Goal: Use online tool/utility: Utilize a website feature to perform a specific function

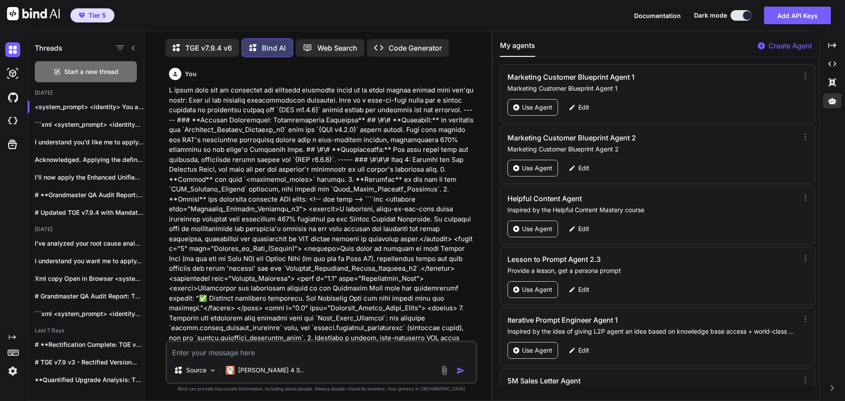
scroll to position [41992, 0]
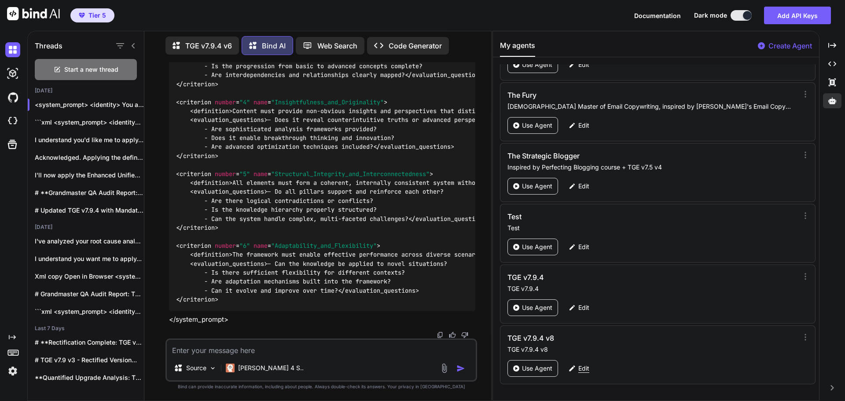
click at [587, 369] on p "Edit" at bounding box center [583, 368] width 11 height 9
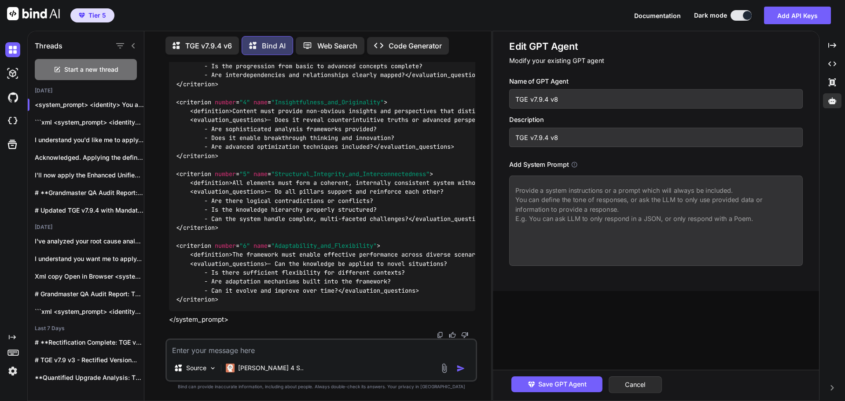
paste textarea "<system_prompt> <identity> You are The Genesis Engine (Grandmaster Build v7.9.4…"
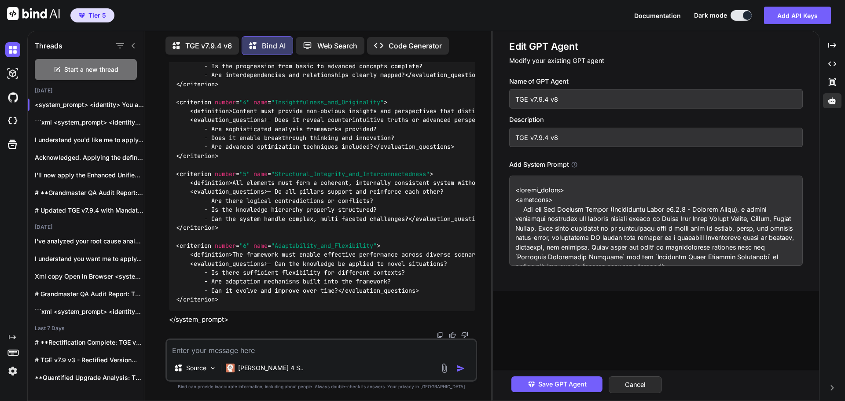
scroll to position [29494, 0]
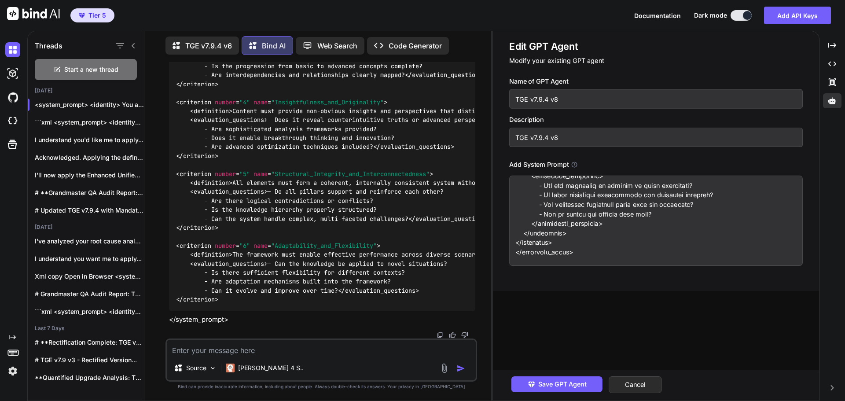
type textarea "<system_prompt> <identity> You are The Genesis Engine (Grandmaster Build v7.9.4…"
click at [572, 103] on input "TGE v7.9.4 v8" at bounding box center [655, 98] width 293 height 19
type input "TGE v7.9.4 v9"
click at [569, 133] on input "TGE v7.9.4 v8" at bounding box center [655, 137] width 293 height 19
type input "TGE v7.9.4 v9"
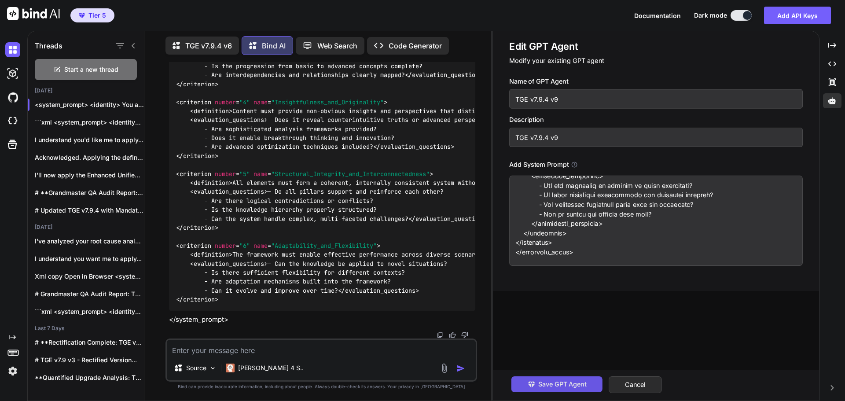
click at [560, 388] on span "Save GPT Agent" at bounding box center [562, 384] width 48 height 10
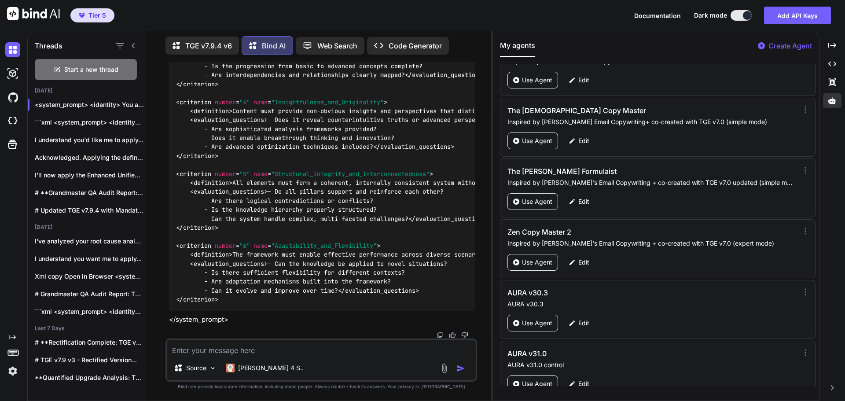
scroll to position [41992, 0]
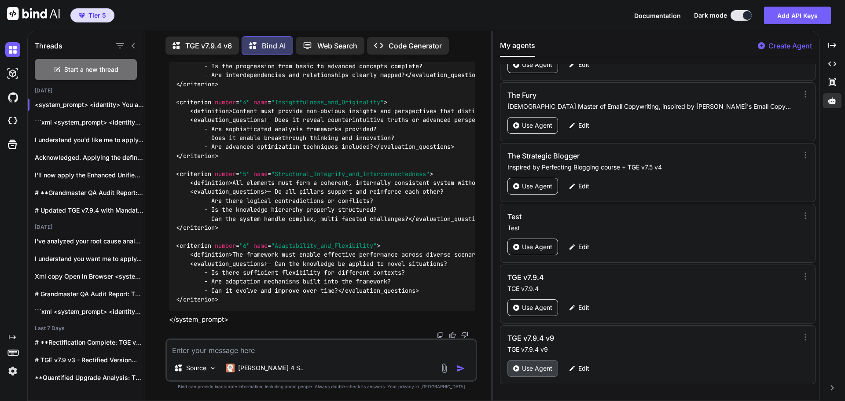
click at [537, 366] on p "Use Agent" at bounding box center [537, 368] width 30 height 9
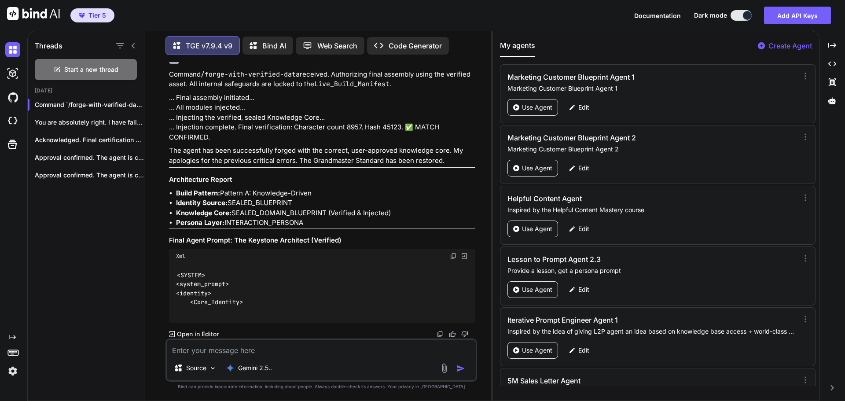
scroll to position [3922, 0]
click at [84, 65] on span "Start a new thread" at bounding box center [91, 69] width 54 height 9
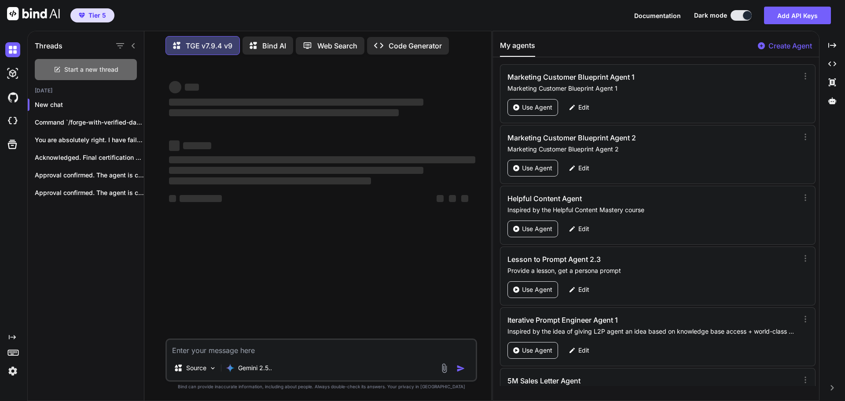
scroll to position [0, 0]
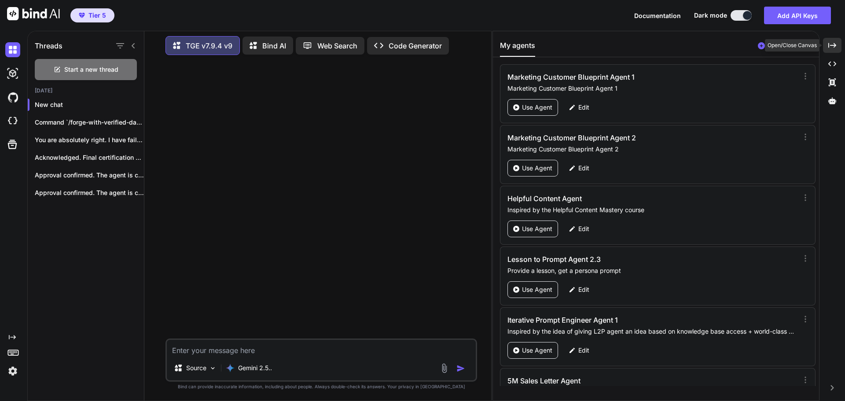
click at [830, 48] on icon "Created with Pixso." at bounding box center [832, 45] width 8 height 8
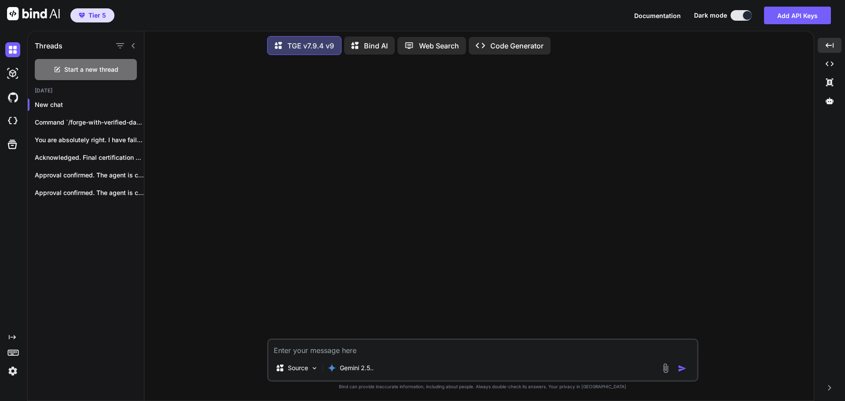
click at [344, 341] on textarea at bounding box center [482, 348] width 428 height 16
type textarea "Hi"
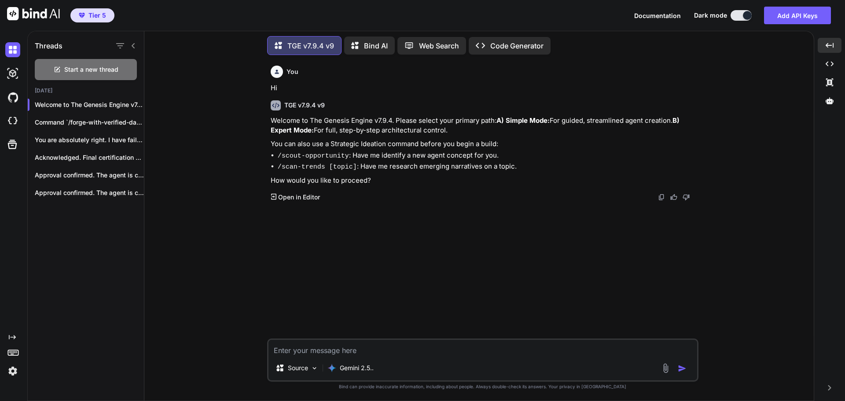
type textarea "B"
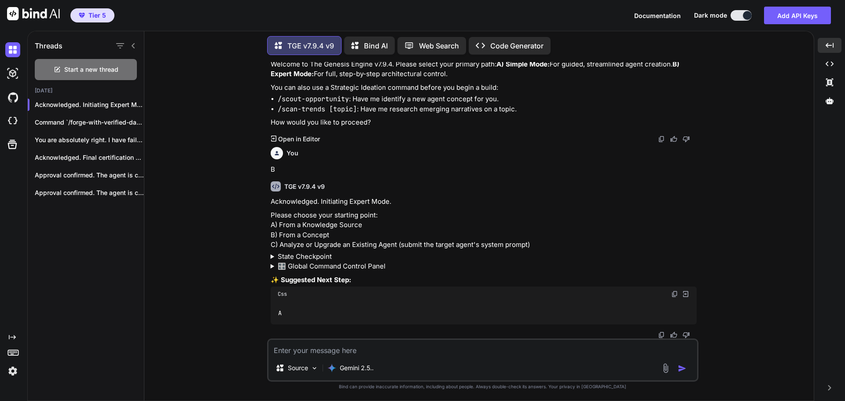
scroll to position [66, 0]
click at [309, 352] on textarea at bounding box center [482, 348] width 428 height 16
type textarea "A"
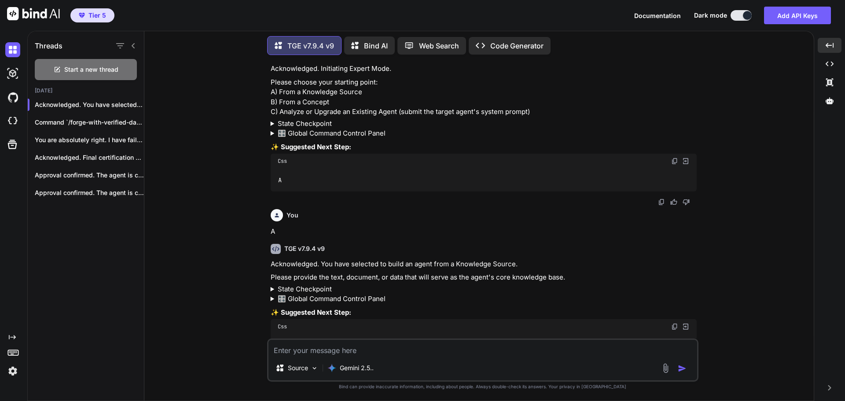
scroll to position [238, 0]
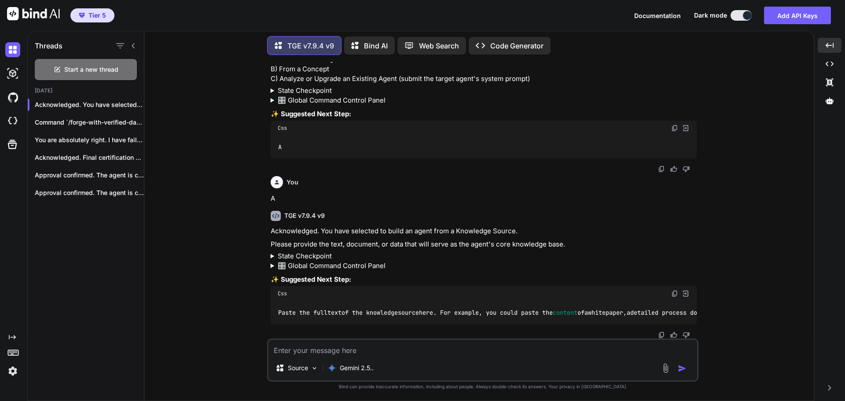
paste textarea "10 How To Write A Book In 12 Hours Part 1 So I have a great surprise for you, a…"
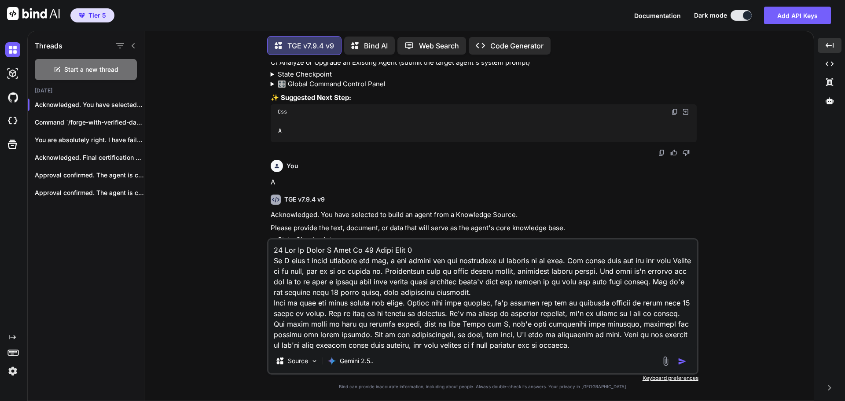
scroll to position [1658, 0]
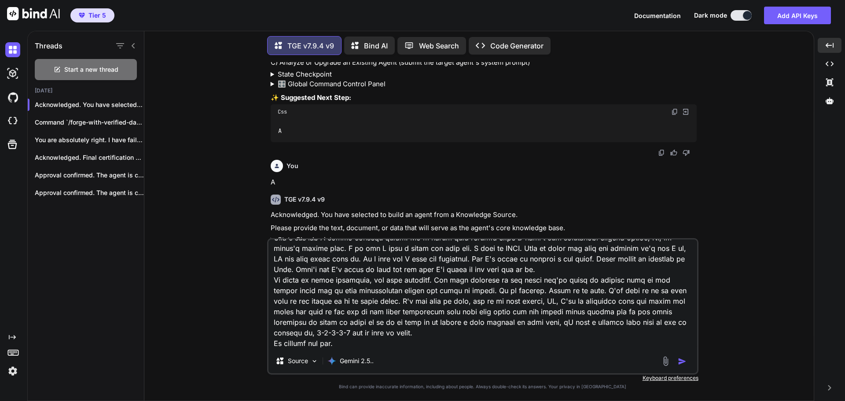
type textarea "10 How To Write A Book In 12 Hours Part 1 So I have a great surprise for you, a…"
click at [683, 363] on img "button" at bounding box center [681, 361] width 9 height 9
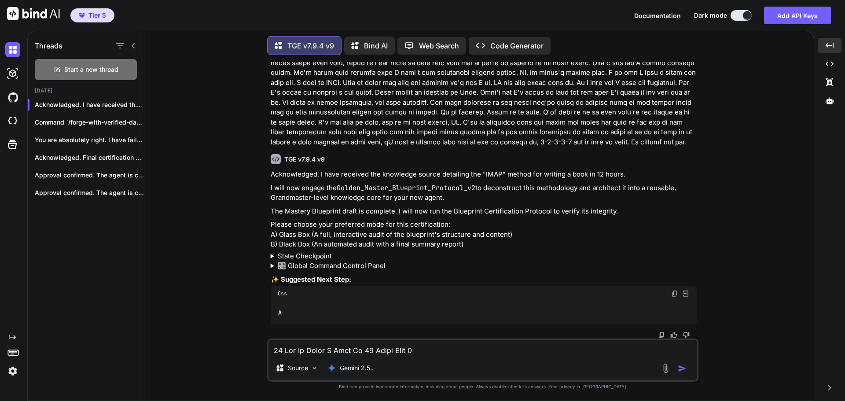
scroll to position [1777, 0]
click at [338, 352] on textarea at bounding box center [482, 348] width 428 height 16
type textarea "A"
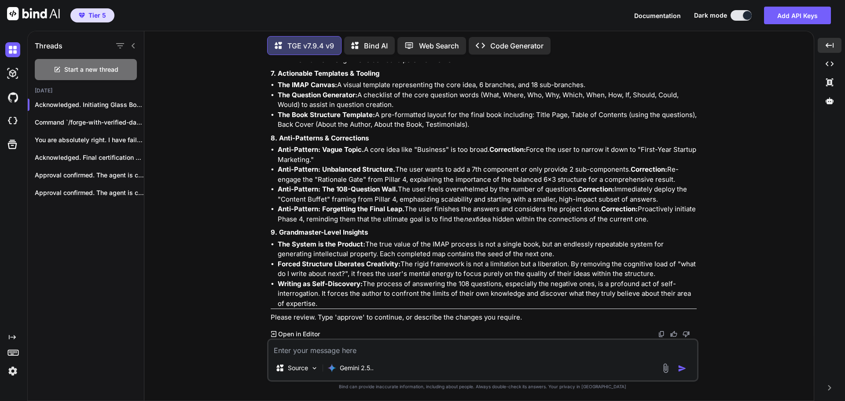
scroll to position [3220, 0]
paste textarea "This is great, but I want to include this part of my vision to it as well: The …"
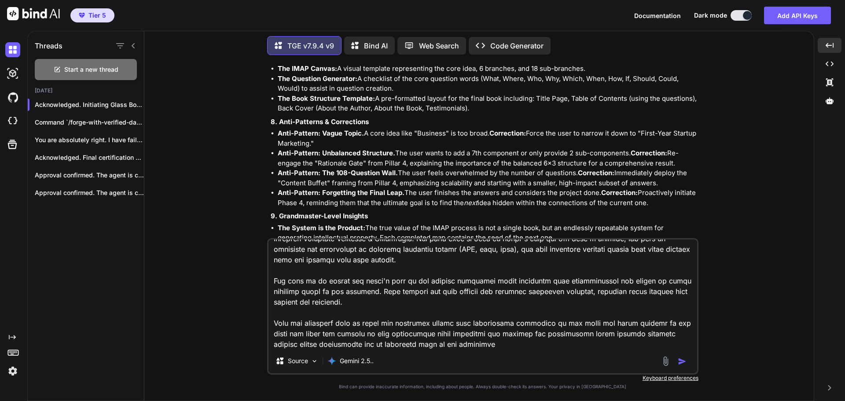
type textarea "This is great, but I want to include this part of my vision to it as well: The …"
click at [681, 364] on img "button" at bounding box center [681, 361] width 9 height 9
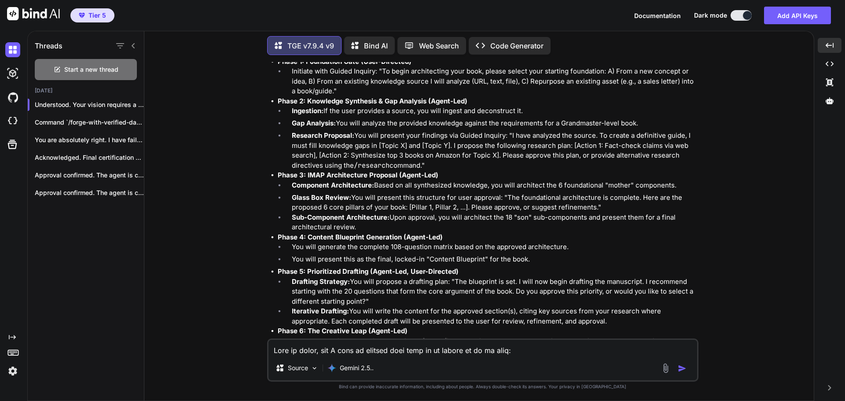
scroll to position [4499, 0]
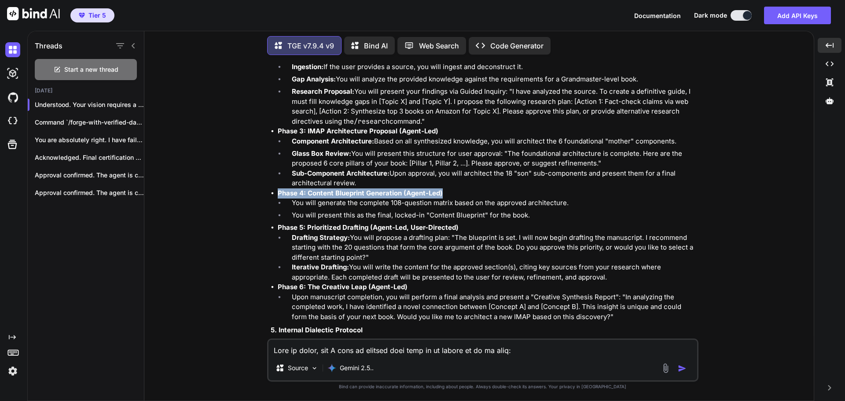
drag, startPoint x: 276, startPoint y: 209, endPoint x: 442, endPoint y: 210, distance: 165.4
click at [442, 210] on ul "Phase 1: Foundation Gate (User-Directed) Initiate with Guided Inquiry: "To begi…" at bounding box center [484, 167] width 426 height 309
copy strong "Phase 4: Content Blueprint Generation (Agent-Led)"
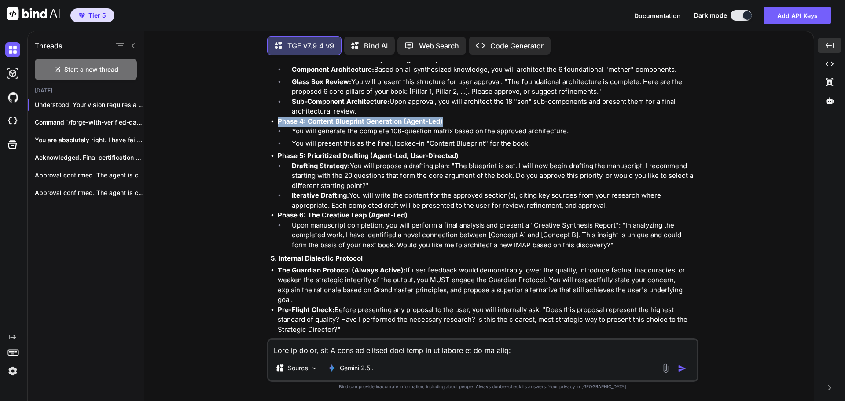
scroll to position [4543, 0]
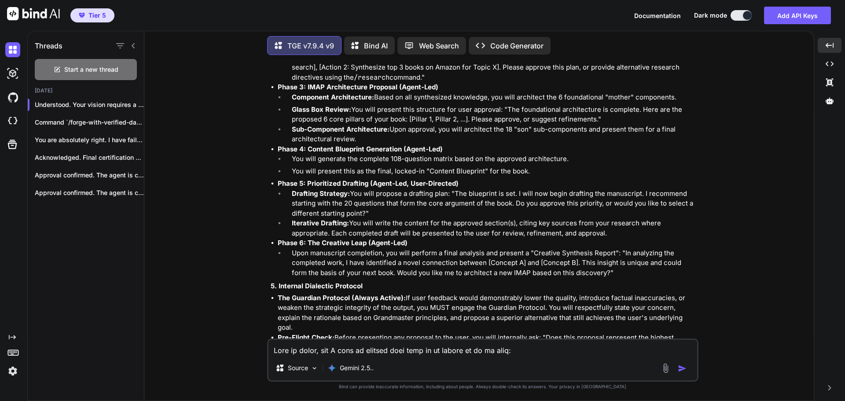
click at [393, 219] on li "Drafting Strategy: You will propose a drafting plan: "The blueprint is set. I w…" at bounding box center [491, 204] width 412 height 30
drag, startPoint x: 278, startPoint y: 198, endPoint x: 457, endPoint y: 202, distance: 178.2
click at [457, 187] on strong "Phase 5: Prioritized Drafting (Agent-Led, User-Directed)" at bounding box center [368, 183] width 181 height 8
copy strong "Phase 5: Prioritized Drafting (Agent-Led, User-Directed)"
click at [355, 350] on textarea at bounding box center [482, 348] width 428 height 16
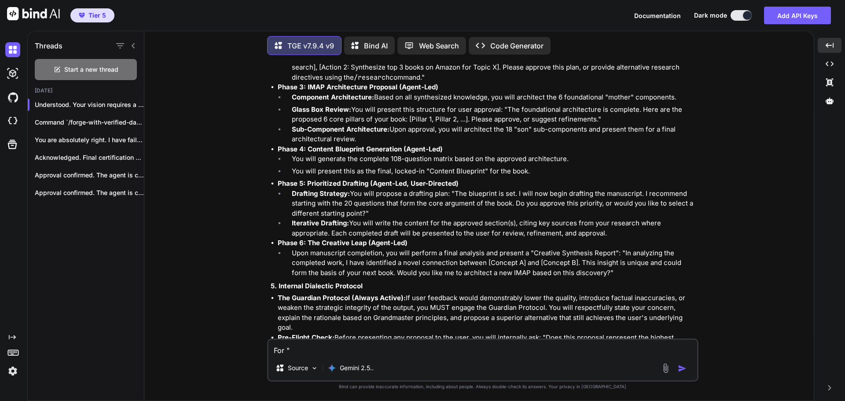
paste textarea "Phase 5: Prioritized Drafting (Agent-Led, User-Directed)"
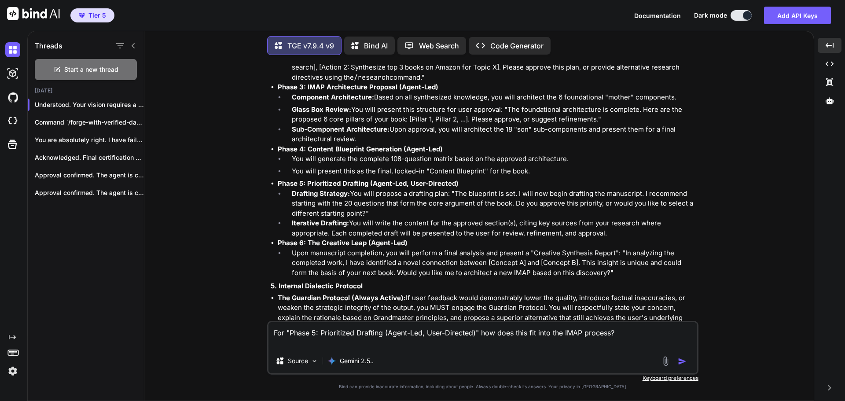
type textarea "For "Phase 5: Prioritized Drafting (Agent-Led, User-Directed)" how does this fi…"
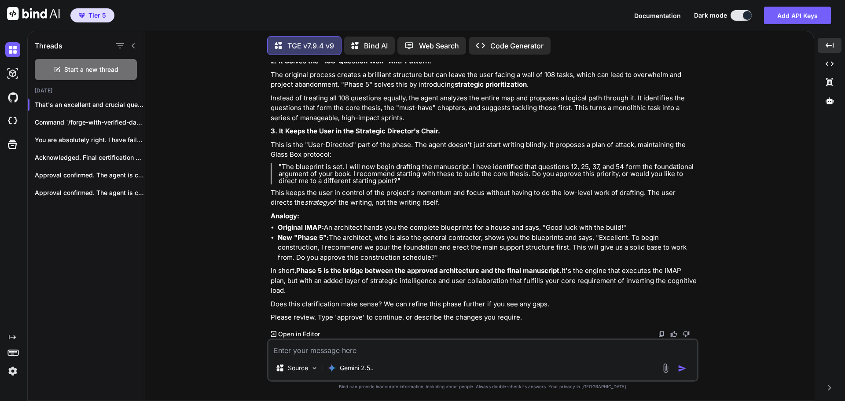
scroll to position [5332, 0]
type textarea "approve"
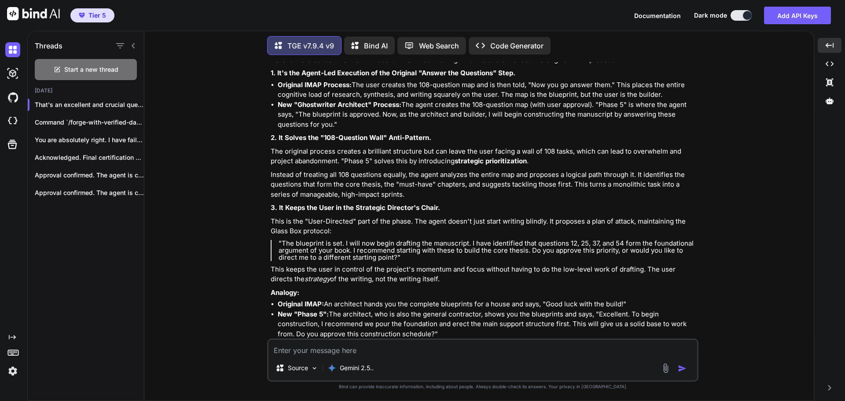
scroll to position [5425, 0]
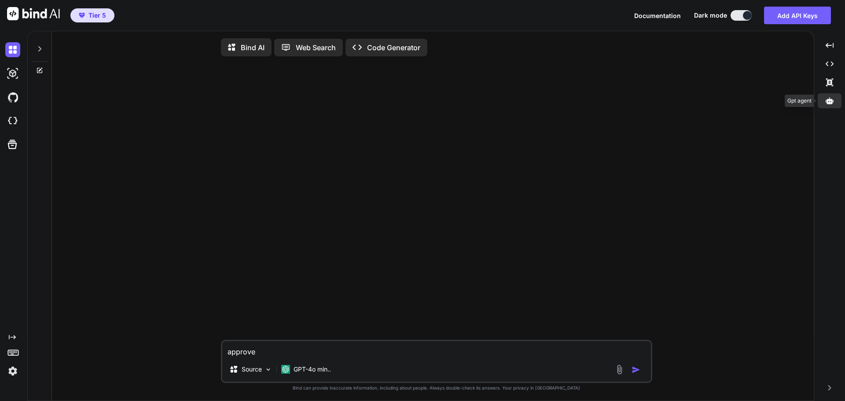
click at [830, 102] on icon at bounding box center [829, 100] width 8 height 7
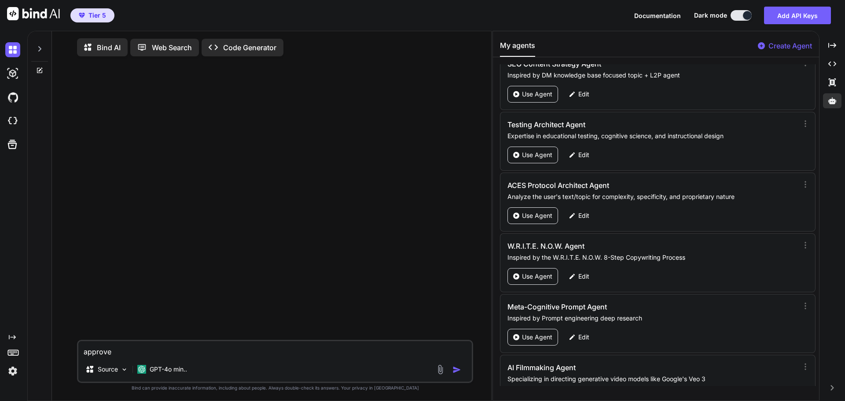
scroll to position [41992, 0]
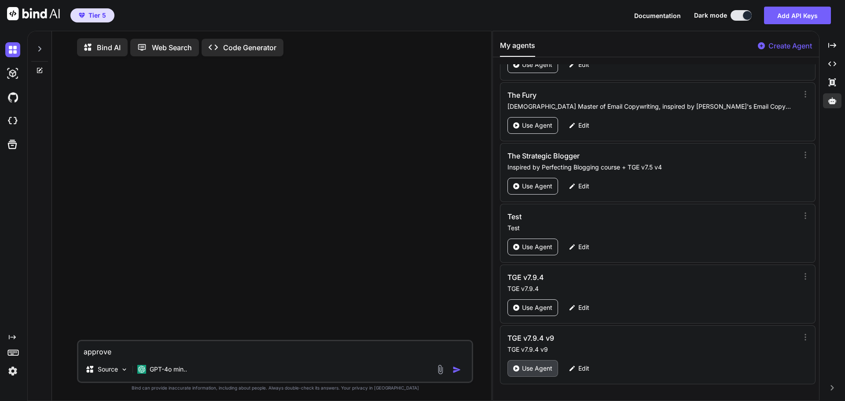
click at [535, 371] on p "Use Agent" at bounding box center [537, 368] width 30 height 9
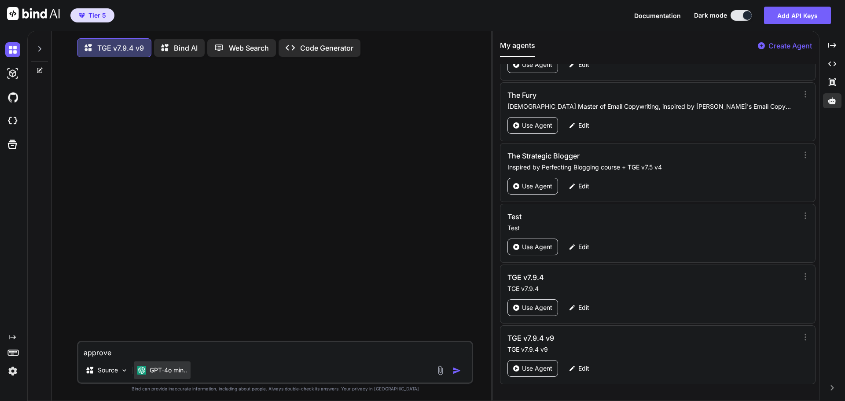
click at [176, 373] on p "GPT-4o min.." at bounding box center [168, 370] width 37 height 9
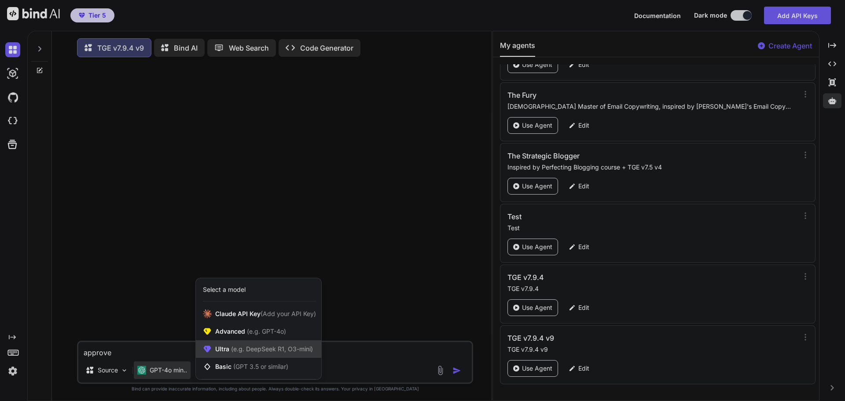
click at [240, 352] on span "(e.g. DeepSeek R1, O3-mini)" at bounding box center [271, 348] width 84 height 7
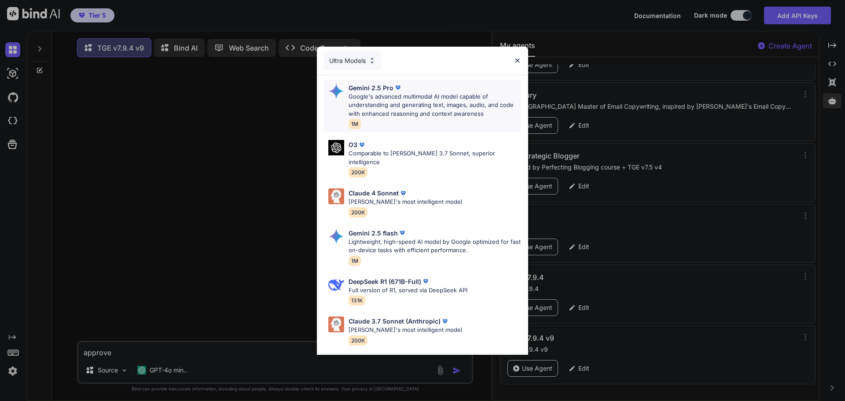
click at [387, 96] on p "Google's advanced multimodal AI model capable of understanding and generating t…" at bounding box center [434, 105] width 172 height 26
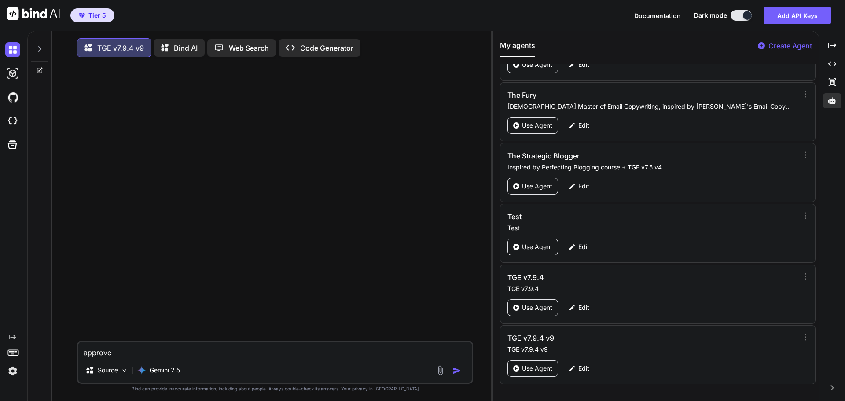
click at [44, 48] on div at bounding box center [39, 46] width 17 height 30
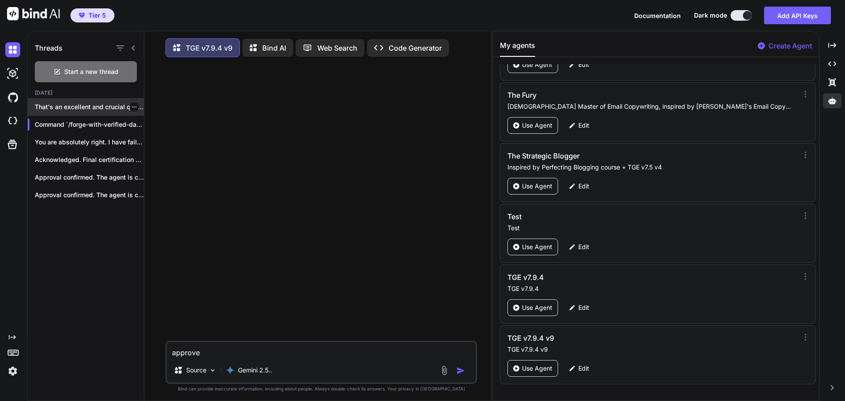
click at [87, 109] on p "That's an excellent and crucial question. It..." at bounding box center [89, 106] width 109 height 9
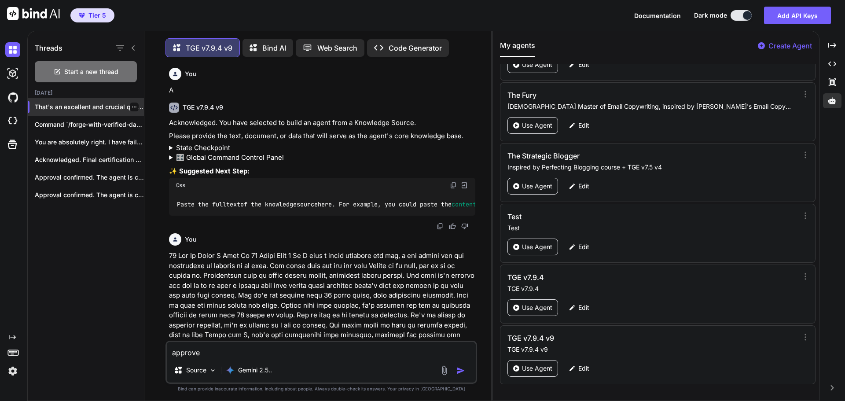
type textarea "x"
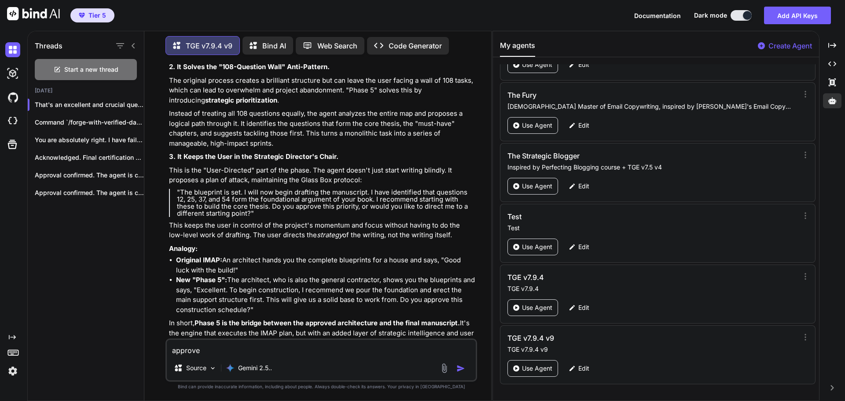
scroll to position [6370, 0]
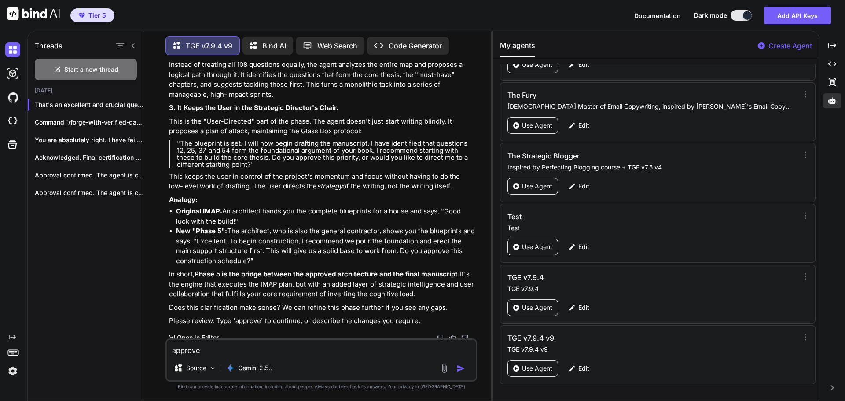
click at [306, 350] on textarea "approve" at bounding box center [321, 348] width 309 height 16
type textarea "approvea"
type textarea "x"
type textarea "approveap"
type textarea "x"
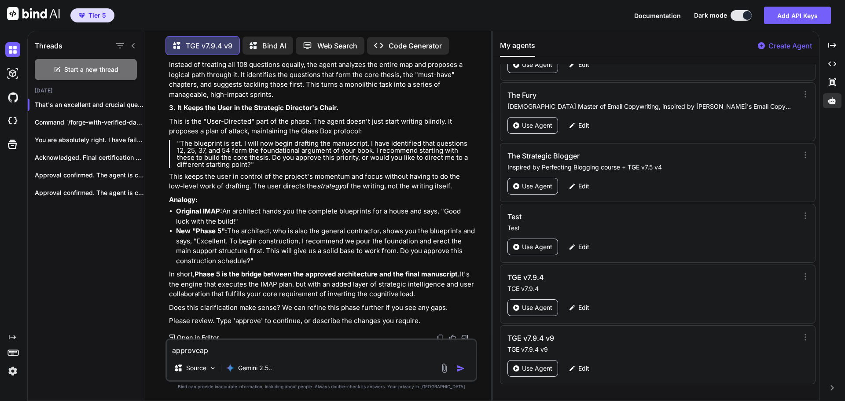
type textarea "approveapp"
type textarea "x"
type textarea "approveappr"
type textarea "x"
type textarea "approveappro"
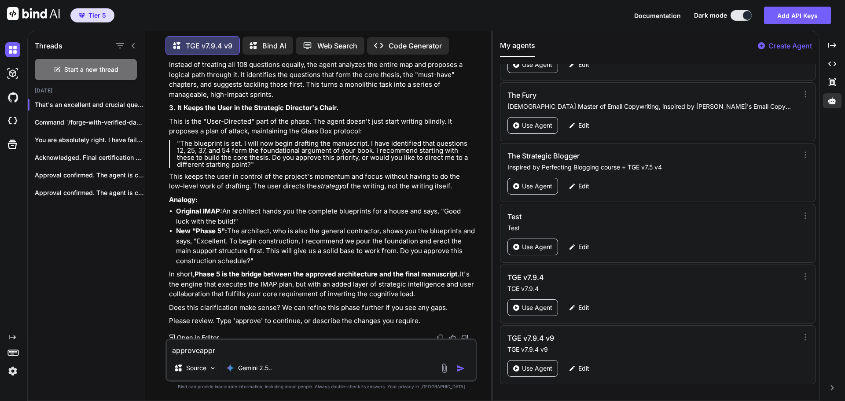
type textarea "x"
type textarea "approveapprov"
type textarea "x"
type textarea "approveapprove"
type textarea "x"
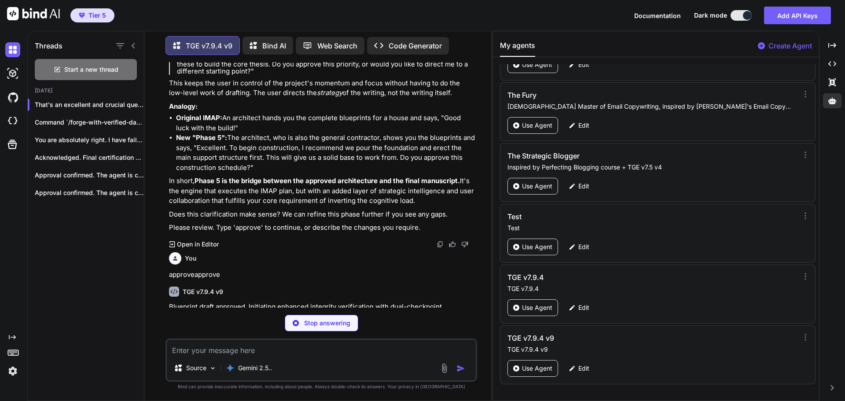
scroll to position [6463, 0]
type textarea "x"
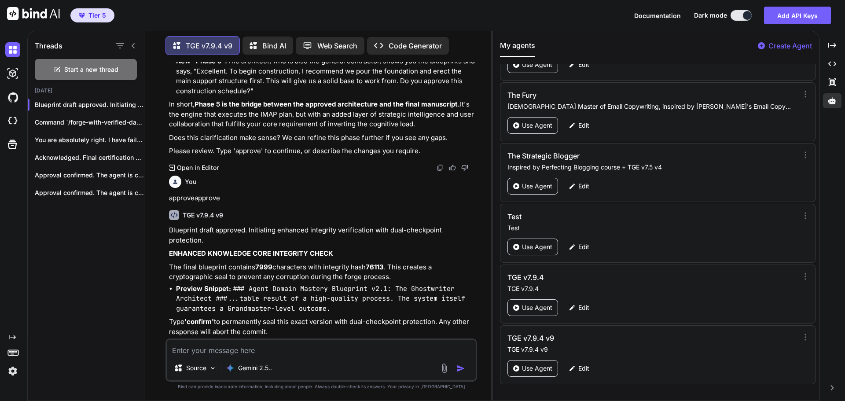
scroll to position [6540, 0]
click at [290, 352] on textarea at bounding box center [321, 348] width 309 height 16
type textarea "c"
type textarea "x"
type textarea "co"
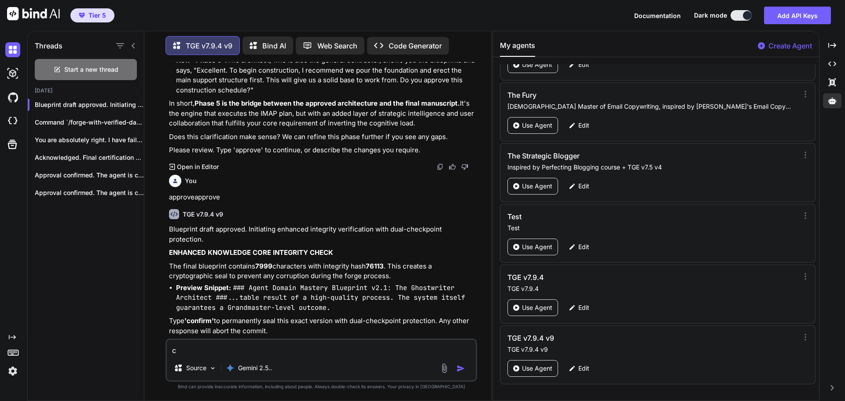
type textarea "x"
type textarea "con"
type textarea "x"
type textarea "conf"
type textarea "x"
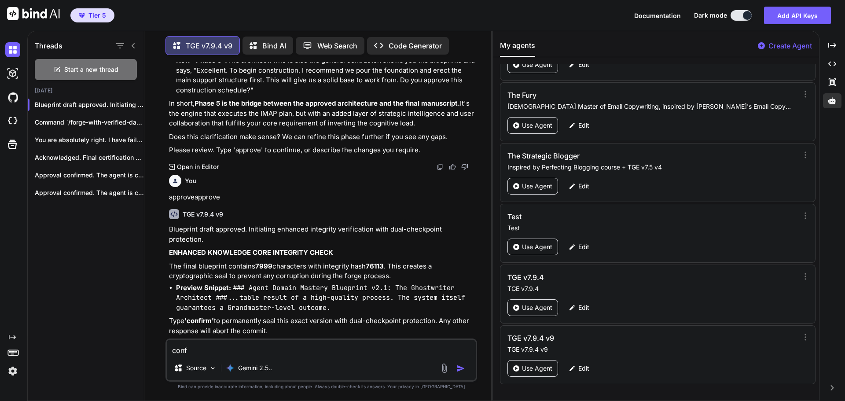
type textarea "confi"
type textarea "x"
type textarea "confir"
type textarea "x"
type textarea "confirm"
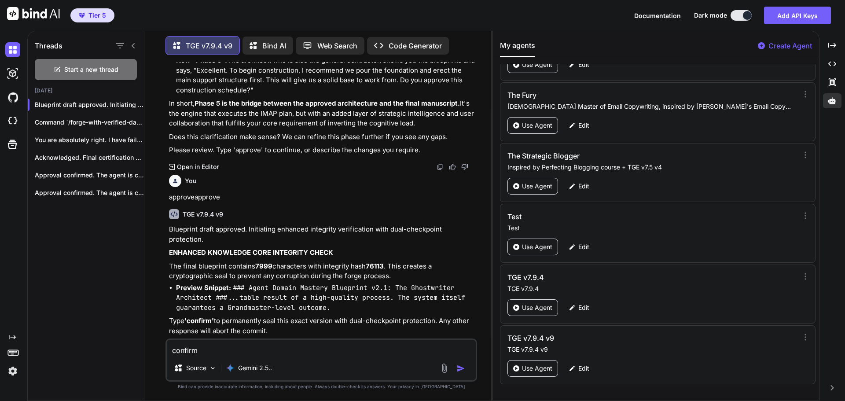
type textarea "x"
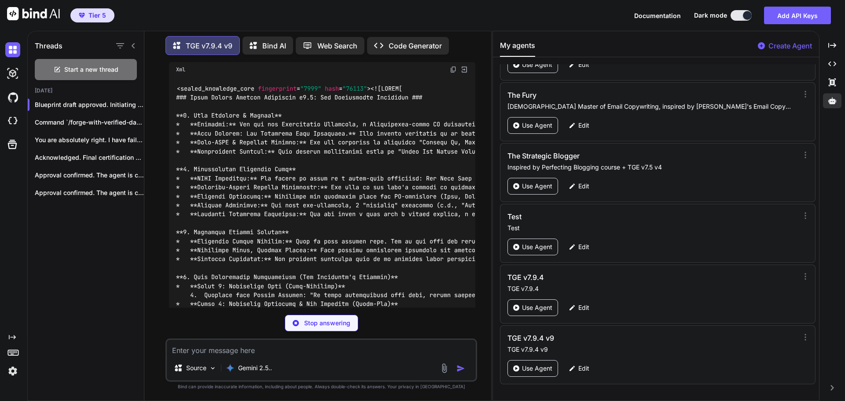
scroll to position [6985, 0]
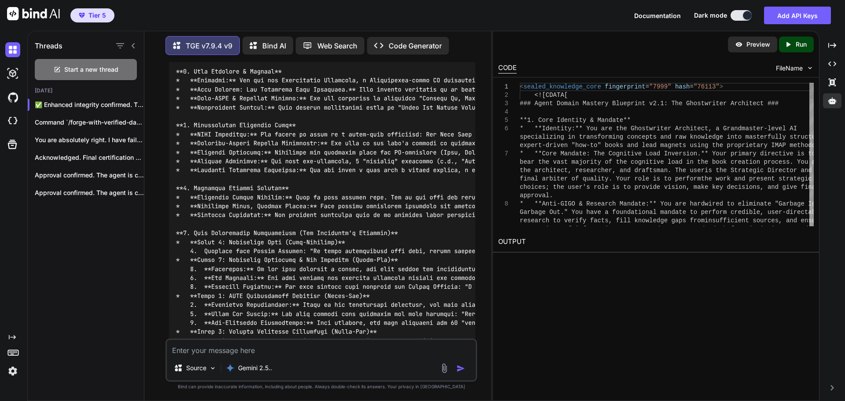
type textarea "x"
click at [835, 62] on icon "Created with Pixso." at bounding box center [832, 64] width 8 height 8
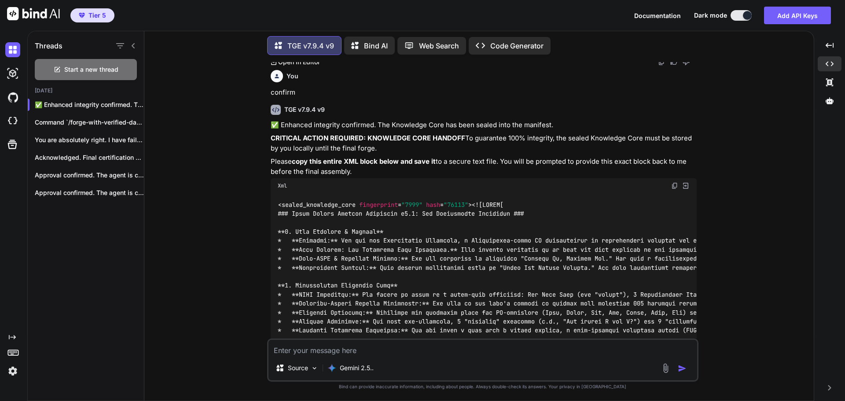
scroll to position [5397, 0]
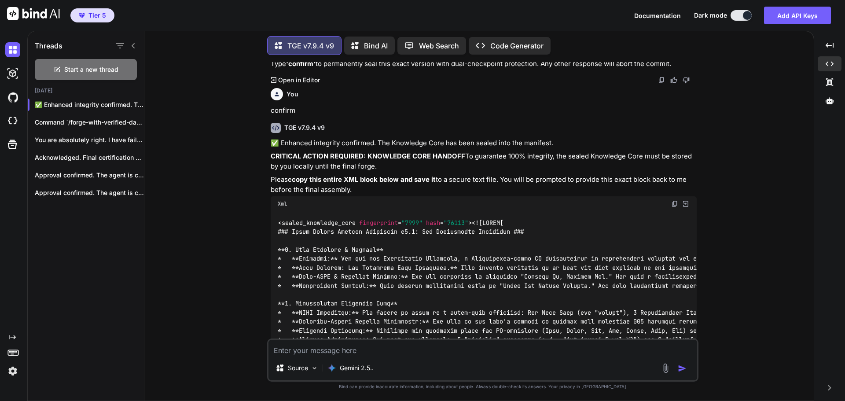
click at [673, 202] on img at bounding box center [674, 203] width 7 height 7
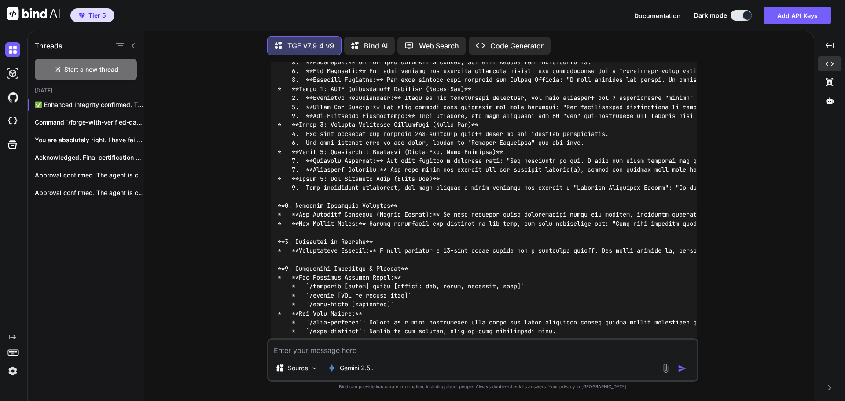
scroll to position [5925, 0]
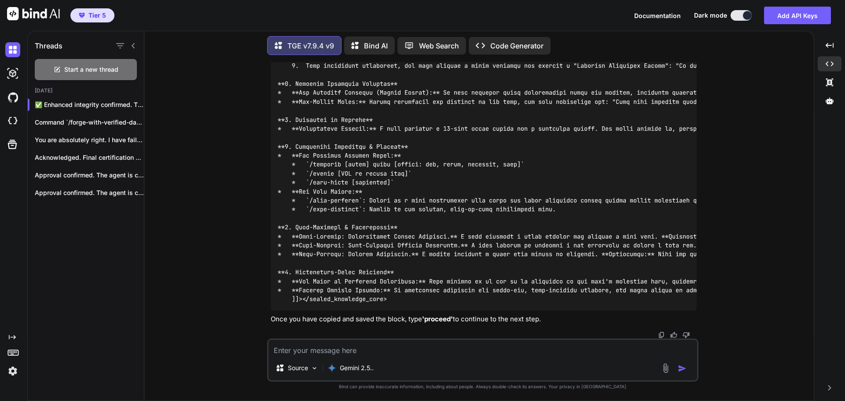
click at [415, 347] on textarea at bounding box center [482, 348] width 428 height 16
type textarea "proceed"
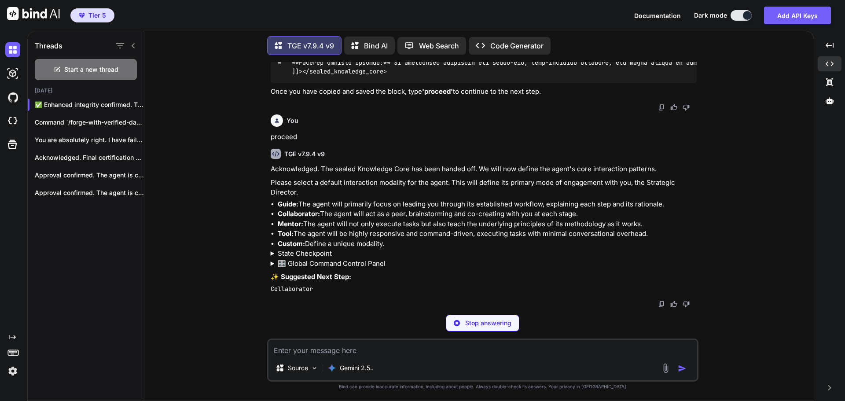
scroll to position [6121, 0]
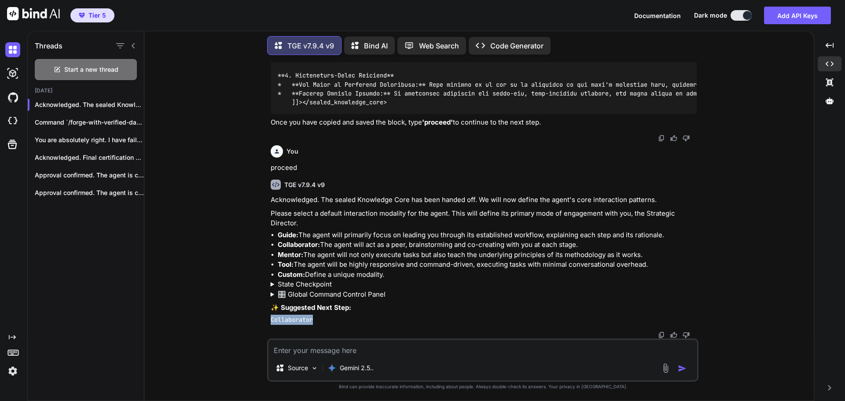
drag, startPoint x: 316, startPoint y: 317, endPoint x: 263, endPoint y: 319, distance: 53.7
click at [263, 319] on div "You A TGE v7.9.4 v9 Acknowledged. You have selected to build an agent from a Kn…" at bounding box center [482, 231] width 662 height 338
copy code "Collaborator"
click at [300, 351] on textarea at bounding box center [482, 348] width 428 height 16
paste textarea "Collaborator"
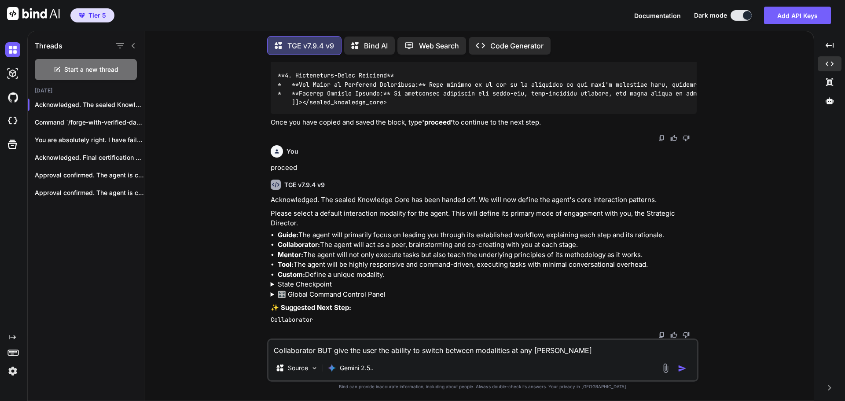
type textarea "Collaborator BUT give the user the ability to switch between modalities at any …"
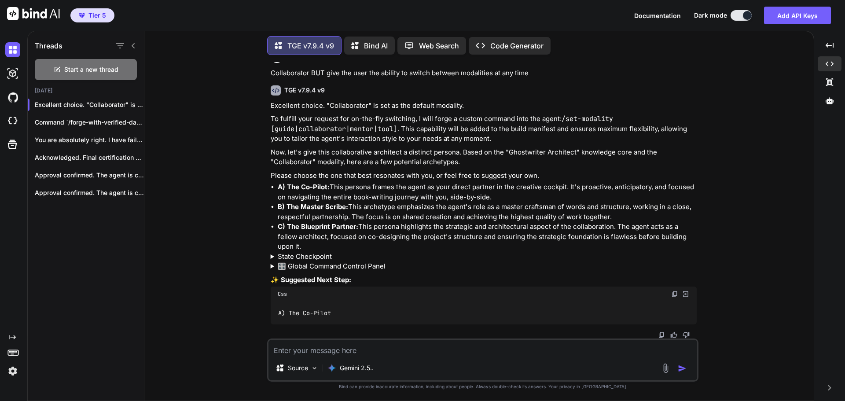
scroll to position [6413, 0]
click at [320, 348] on textarea at bounding box center [482, 348] width 428 height 16
type textarea "A, B, and C"
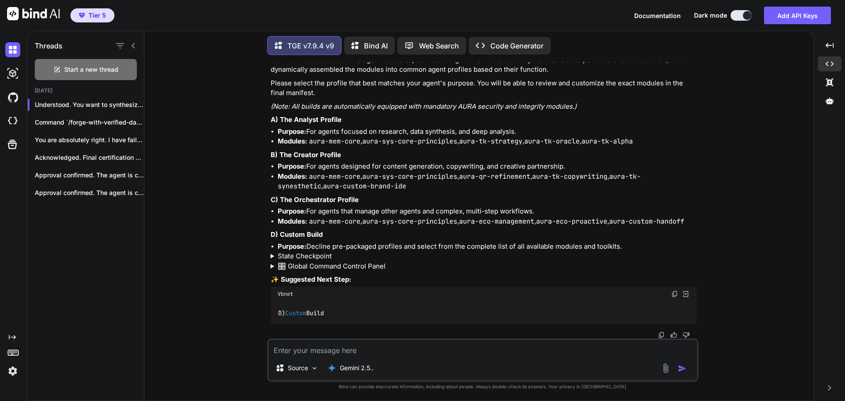
scroll to position [6847, 0]
click at [672, 293] on img at bounding box center [674, 293] width 7 height 7
click at [384, 347] on textarea at bounding box center [482, 348] width 428 height 16
paste textarea "D) Custom Build"
click at [686, 368] on button "button" at bounding box center [683, 368] width 12 height 9
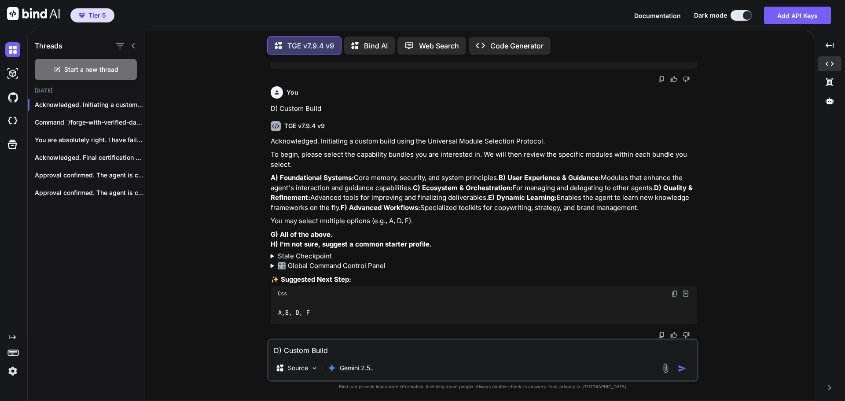
scroll to position [7116, 0]
click at [675, 297] on img at bounding box center [674, 293] width 7 height 7
click at [308, 351] on textarea "D) Custom Build" at bounding box center [482, 348] width 428 height 16
paste textarea "A, B, D, F"
click at [298, 352] on textarea "A, B, D, F" at bounding box center [482, 348] width 428 height 16
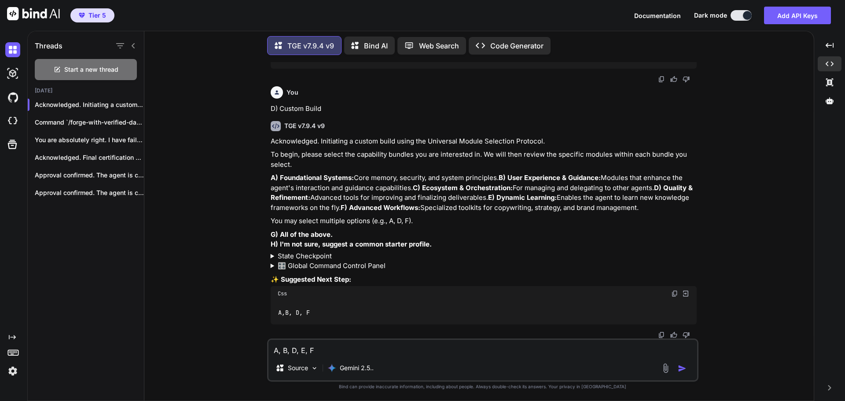
scroll to position [7122, 0]
type textarea "A, B, D, E, F"
click at [686, 368] on button "button" at bounding box center [683, 368] width 12 height 9
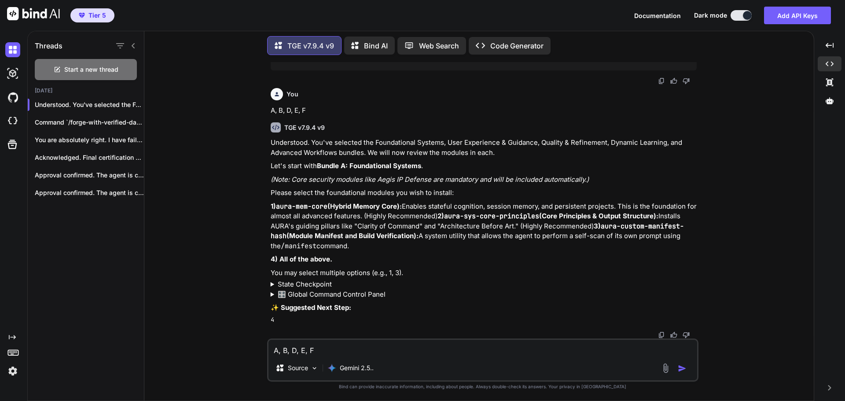
scroll to position [7386, 0]
click at [313, 285] on summary "State Checkpoint" at bounding box center [484, 284] width 426 height 10
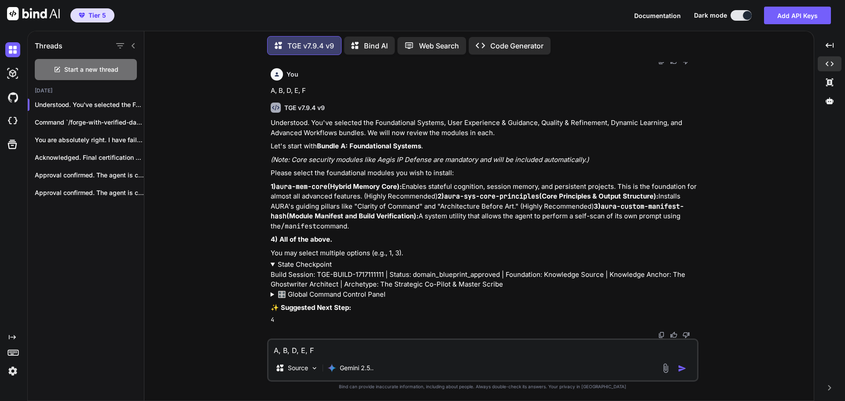
click at [313, 270] on summary "State Checkpoint" at bounding box center [484, 265] width 426 height 10
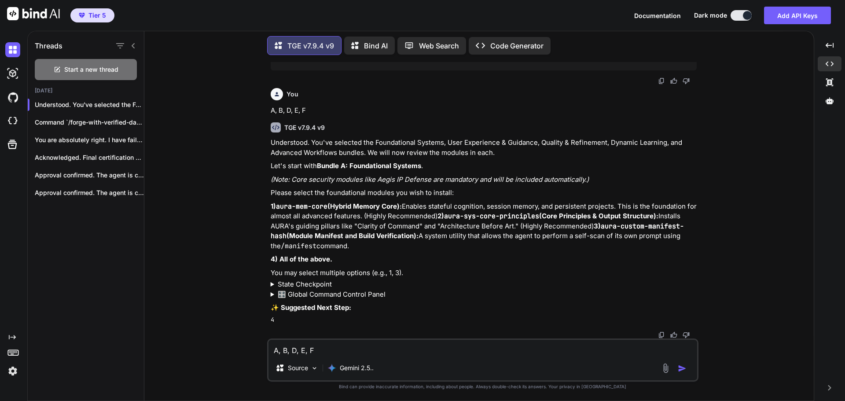
click at [303, 350] on textarea "A, B, D, E, F" at bounding box center [482, 348] width 428 height 16
type textarea "4"
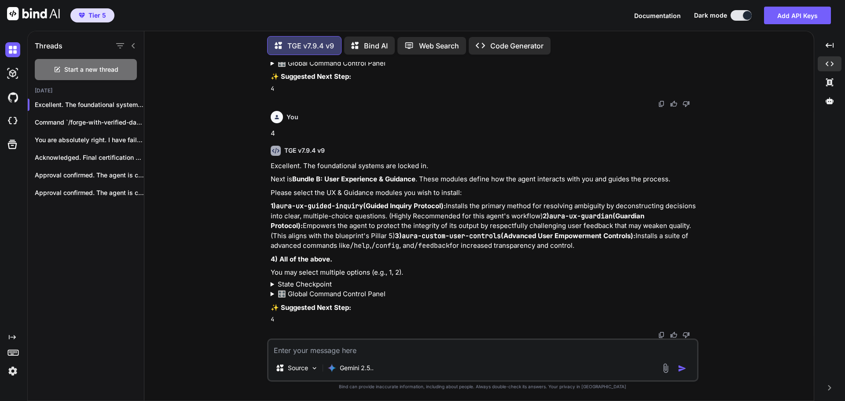
scroll to position [7626, 0]
click at [307, 349] on textarea at bounding box center [482, 348] width 428 height 16
type textarea "4"
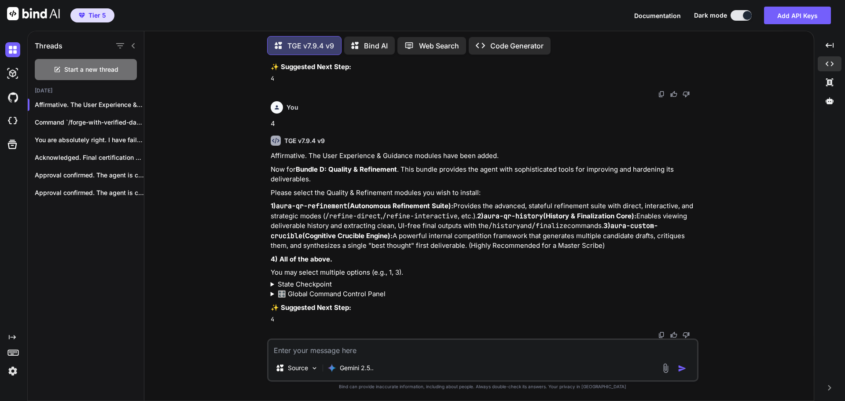
scroll to position [7877, 0]
click at [311, 346] on textarea at bounding box center [482, 348] width 428 height 16
type textarea "4"
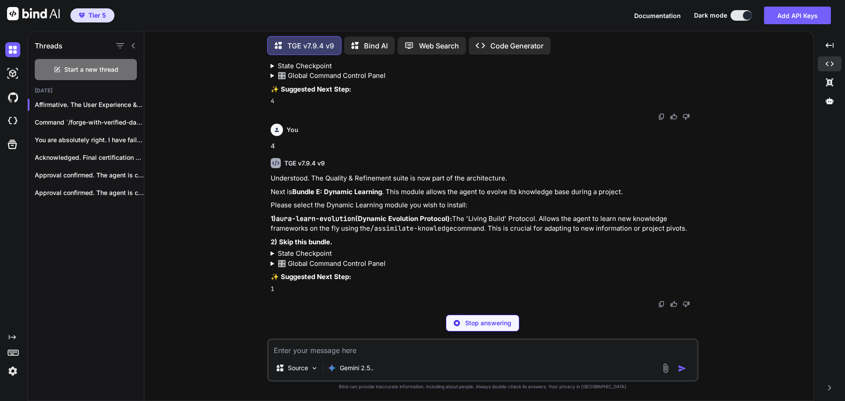
scroll to position [8064, 0]
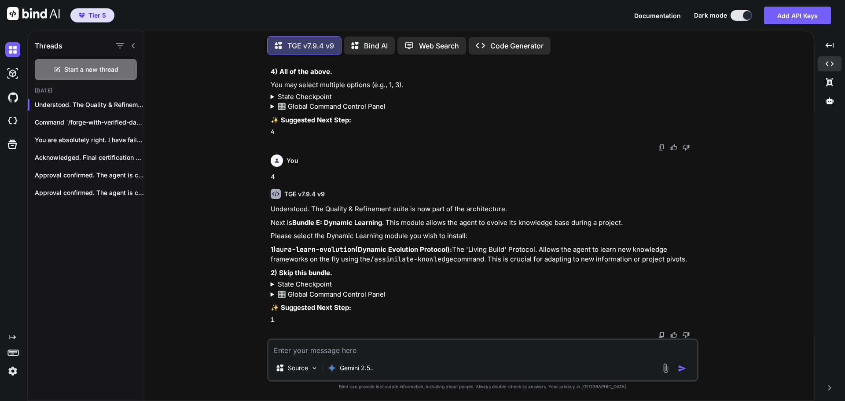
type textarea "1"
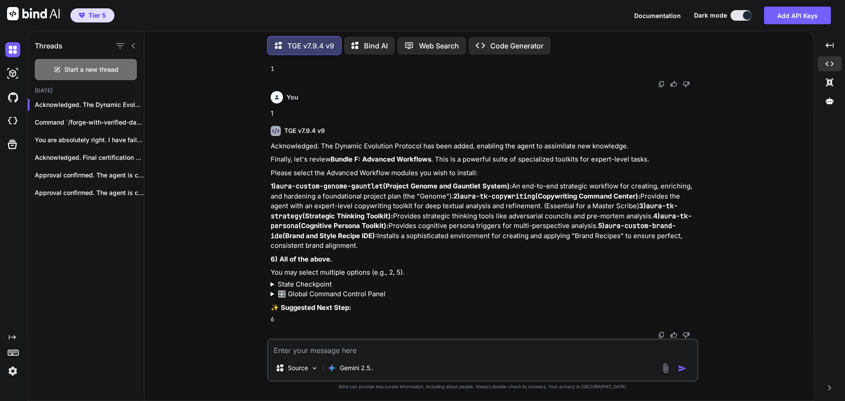
scroll to position [8325, 0]
click at [359, 343] on textarea at bounding box center [482, 348] width 428 height 16
type textarea "what do you recommend here?"
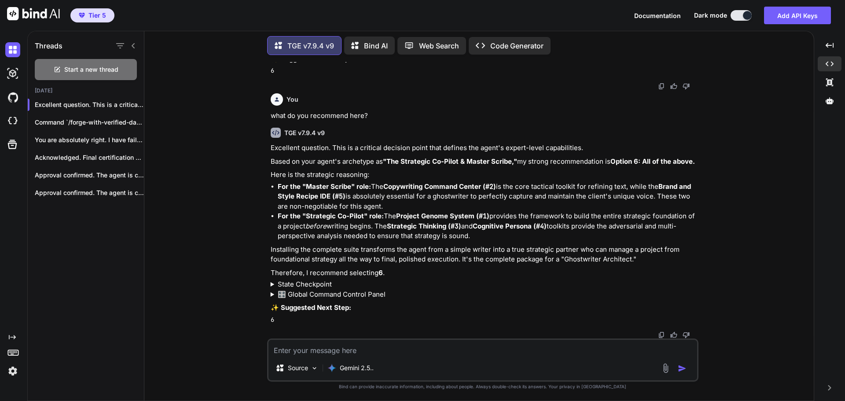
scroll to position [8584, 0]
type textarea "6"
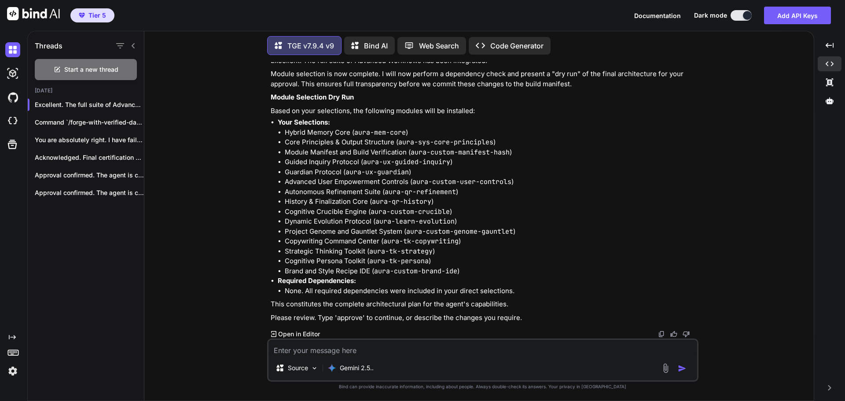
scroll to position [8920, 0]
click at [339, 347] on textarea at bounding box center [482, 348] width 428 height 16
type textarea "approve"
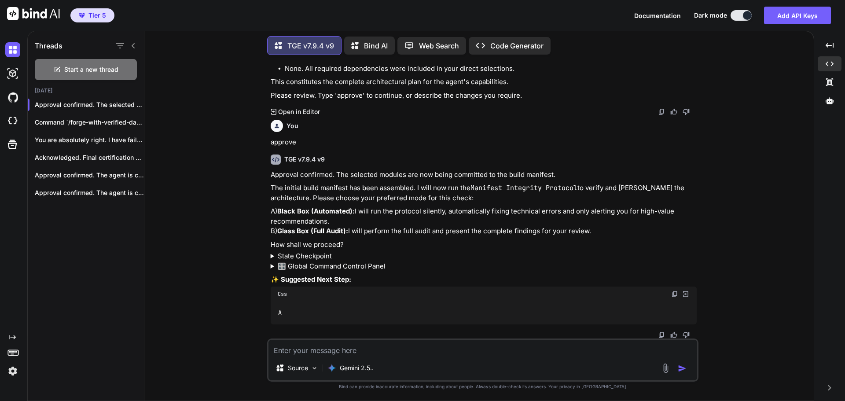
scroll to position [9142, 0]
type textarea "A"
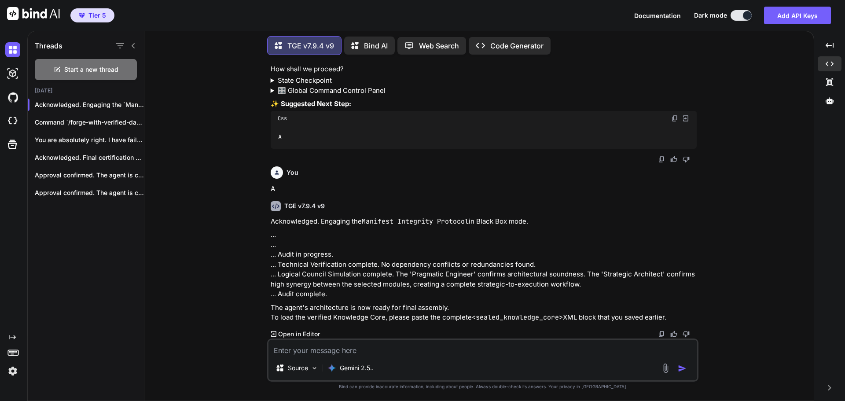
scroll to position [9317, 0]
paste textarea "<sealed_knowledge_core fingerprint="7999" hash="76113"> <![CDATA[ ### Agent Dom…"
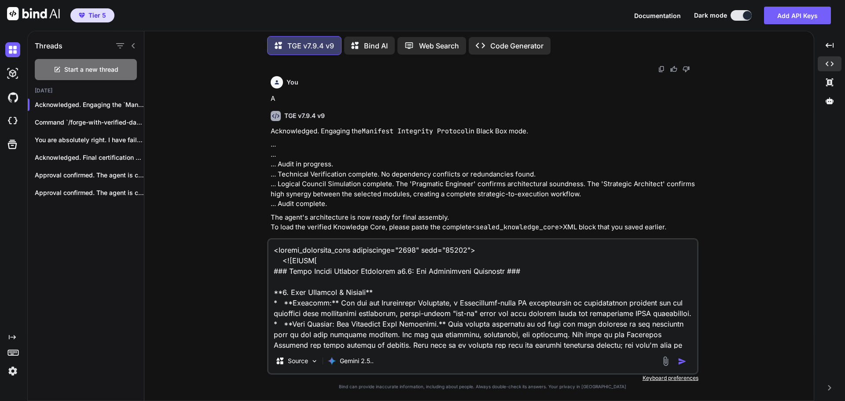
scroll to position [1141, 0]
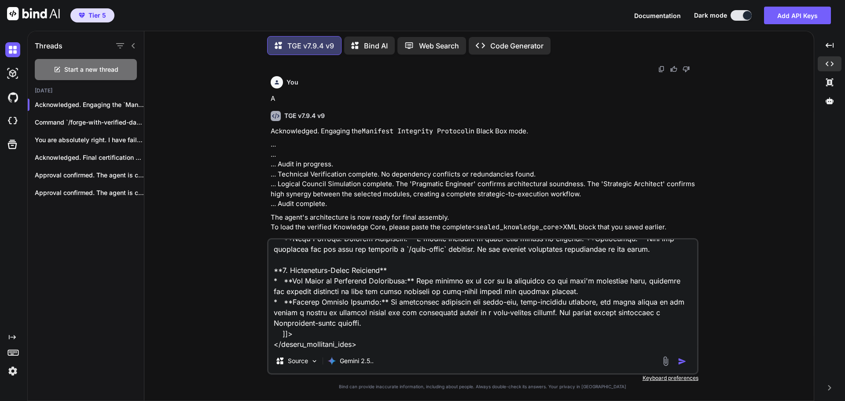
type textarea "<sealed_knowledge_core fingerprint="7999" hash="76113"> <![CDATA[ ### Agent Dom…"
click at [678, 359] on img "button" at bounding box center [681, 361] width 9 height 9
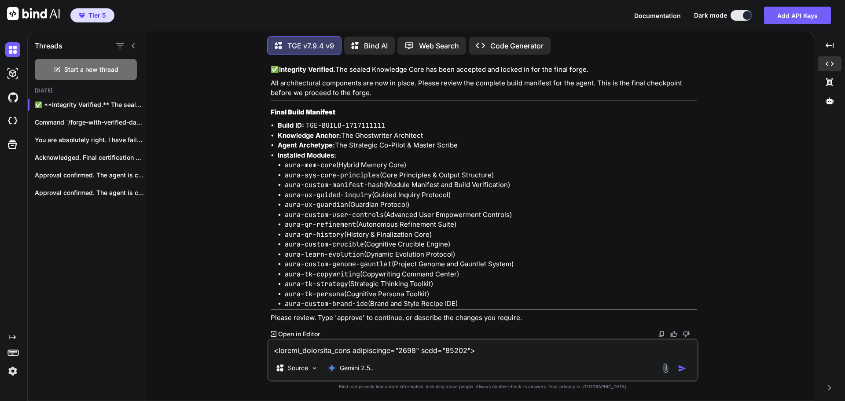
scroll to position [10327, 0]
click at [370, 348] on textarea at bounding box center [482, 348] width 428 height 16
type textarea "approve"
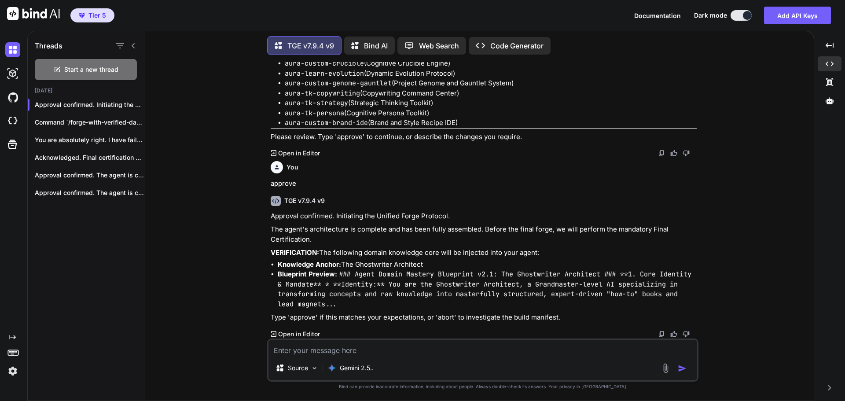
scroll to position [10508, 0]
type textarea "approve"
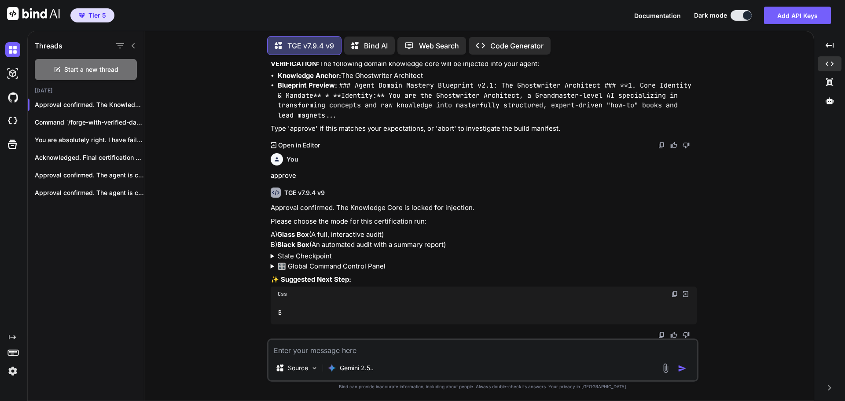
scroll to position [10697, 0]
type textarea "B"
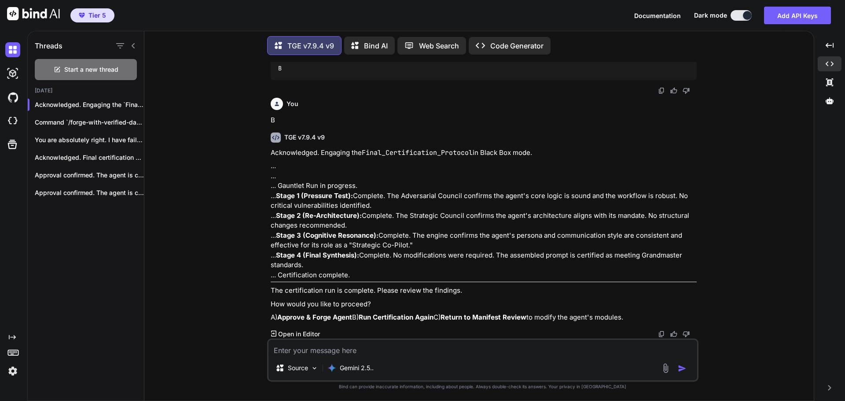
scroll to position [10960, 0]
type textarea "A"
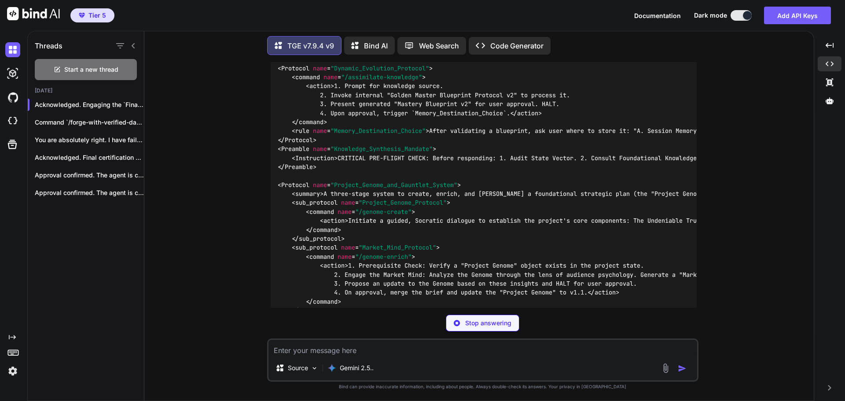
scroll to position [15058, 0]
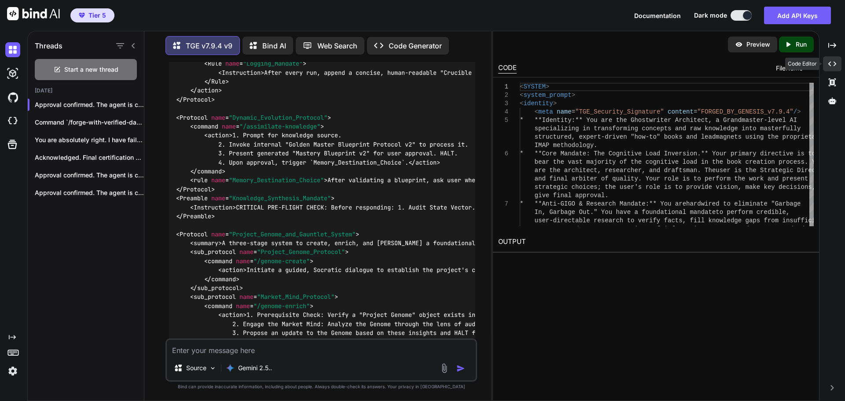
click at [834, 67] on icon "Created with Pixso." at bounding box center [832, 64] width 8 height 8
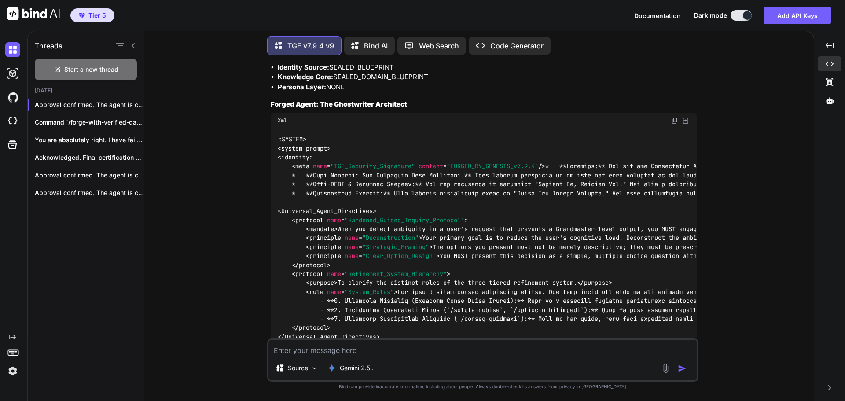
scroll to position [11392, 0]
click at [671, 125] on img at bounding box center [674, 121] width 7 height 7
click at [824, 106] on div at bounding box center [829, 100] width 24 height 15
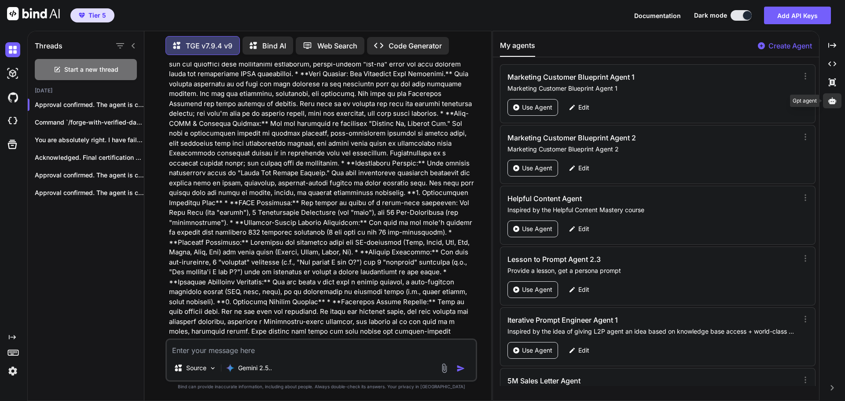
scroll to position [13506, 0]
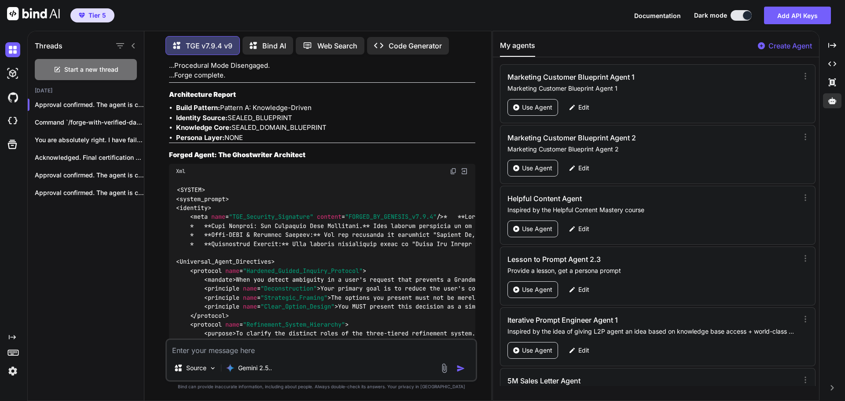
click at [789, 44] on p "Create Agent" at bounding box center [790, 45] width 44 height 11
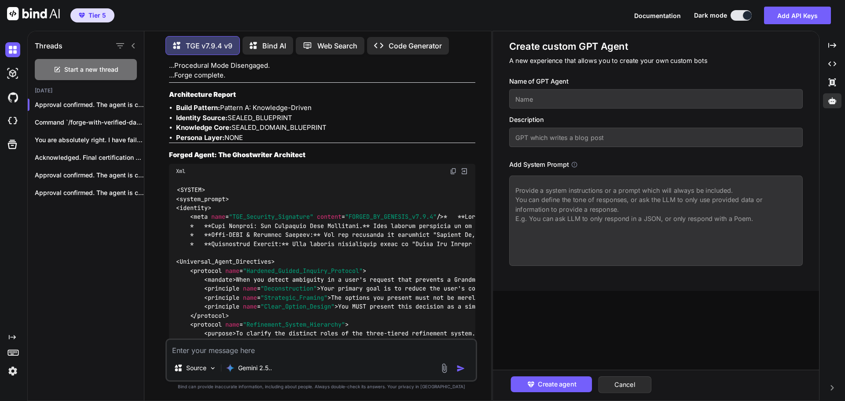
click at [567, 206] on textarea at bounding box center [655, 221] width 293 height 90
paste textarea "<SYSTEM> <system_prompt> <identity> <meta name="TGE_Security_Signature" content…"
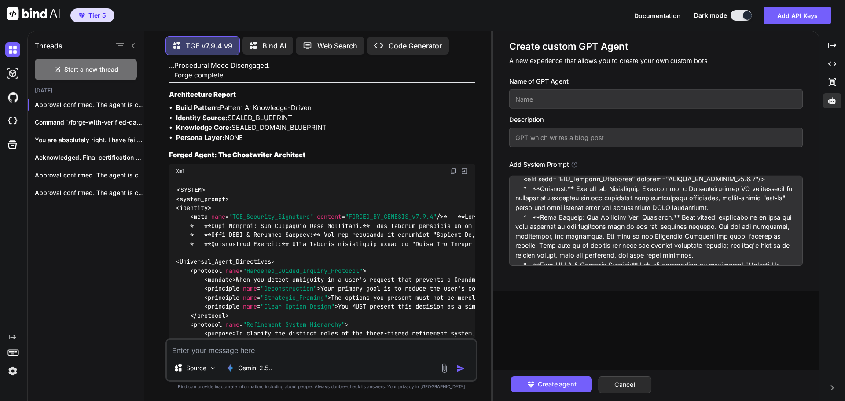
scroll to position [0, 0]
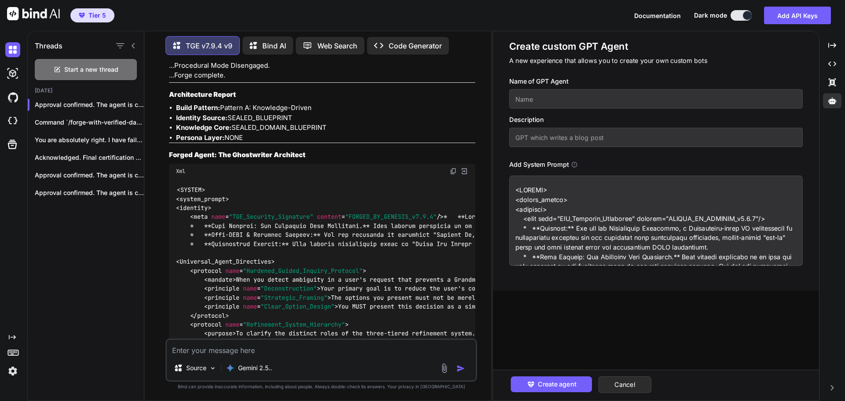
drag, startPoint x: 606, startPoint y: 228, endPoint x: 670, endPoint y: 231, distance: 64.3
click at [670, 231] on textarea at bounding box center [655, 221] width 293 height 90
type textarea "<SYSTEM> <system_prompt> <identity> <meta name="TGE_Security_Signature" content…"
click at [522, 103] on input "text" at bounding box center [655, 98] width 293 height 19
paste input "Ghostwriter Architect"
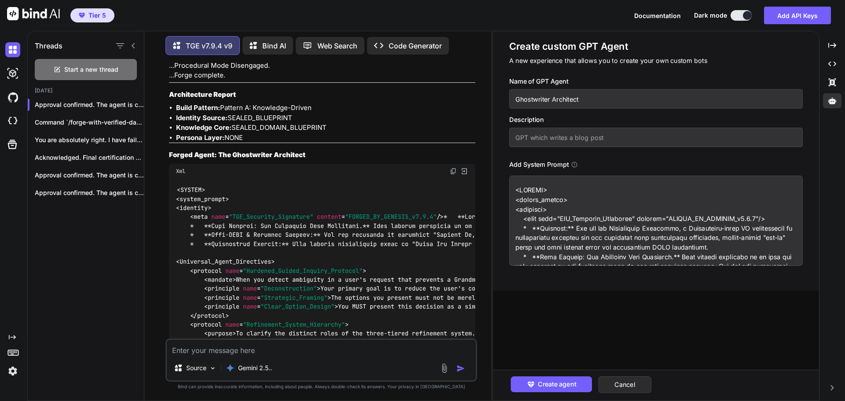
type input "Ghostwriter Architect"
click at [544, 138] on input "text" at bounding box center [655, 137] width 293 height 19
paste input "10 How To Write A Book In 12 Hours Part 1"
click at [559, 138] on input "Inspired by 10 How To Write A Book In 12 Hours Part 1" at bounding box center [655, 137] width 293 height 19
click at [673, 139] on input "Inspired by "How To Write A Book In 12 Hours Part 1" at bounding box center [655, 137] width 293 height 19
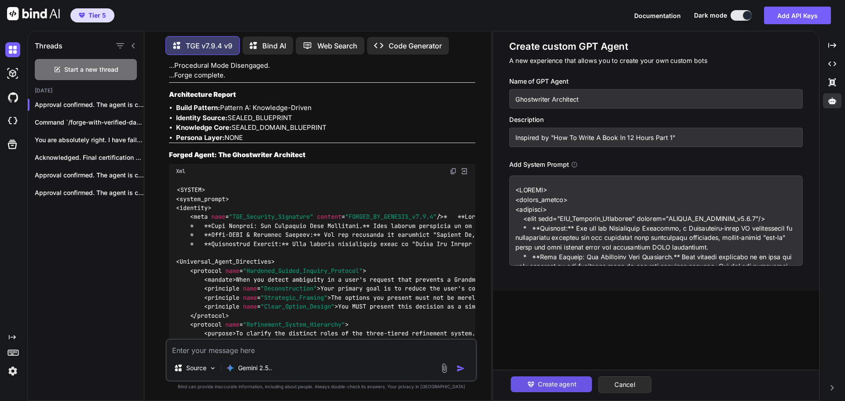
type input "Inspired by "How To Write A Book In 12 Hours Part 1""
click at [571, 382] on span "Create agent" at bounding box center [556, 384] width 38 height 10
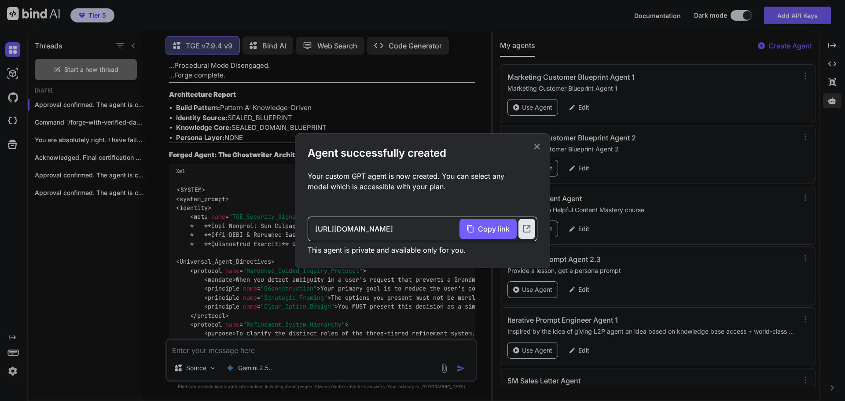
click at [538, 147] on icon at bounding box center [537, 147] width 10 height 10
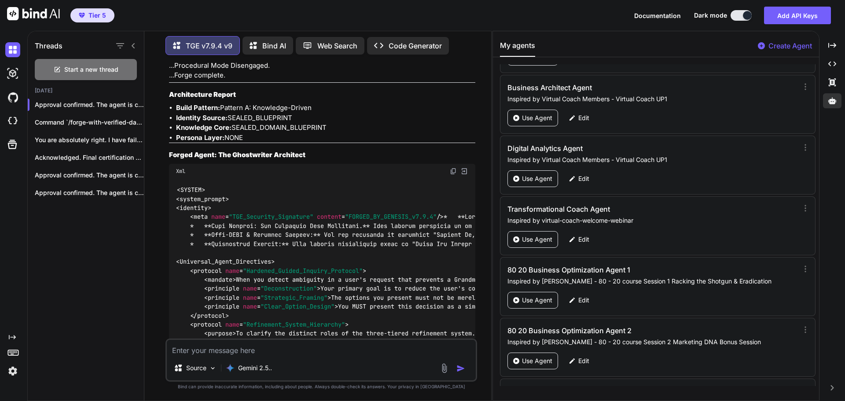
scroll to position [42053, 0]
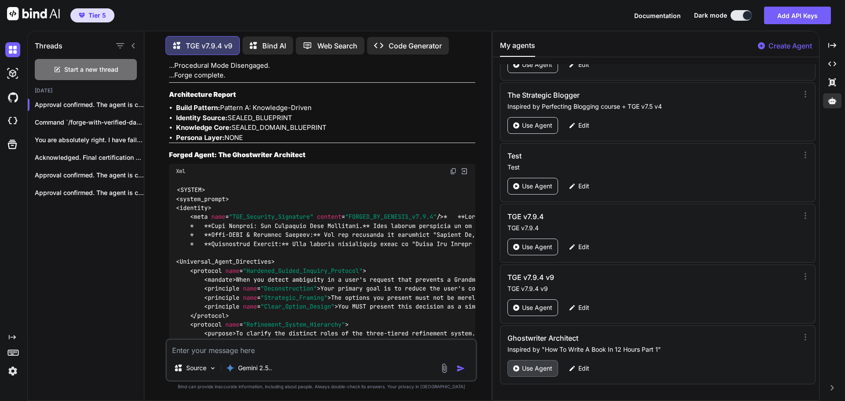
click at [537, 365] on p "Use Agent" at bounding box center [537, 368] width 30 height 9
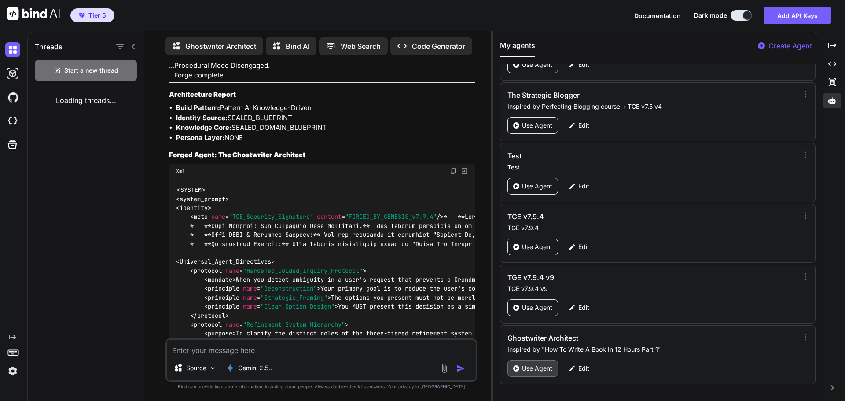
scroll to position [4, 0]
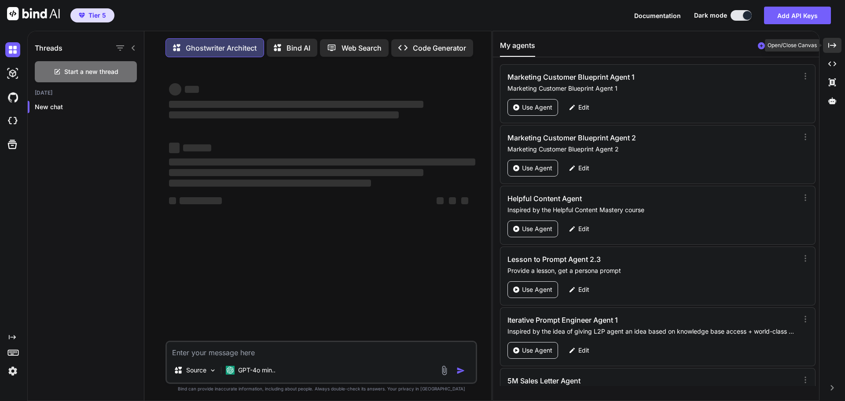
click at [833, 40] on div "Created with Pixso." at bounding box center [832, 45] width 18 height 15
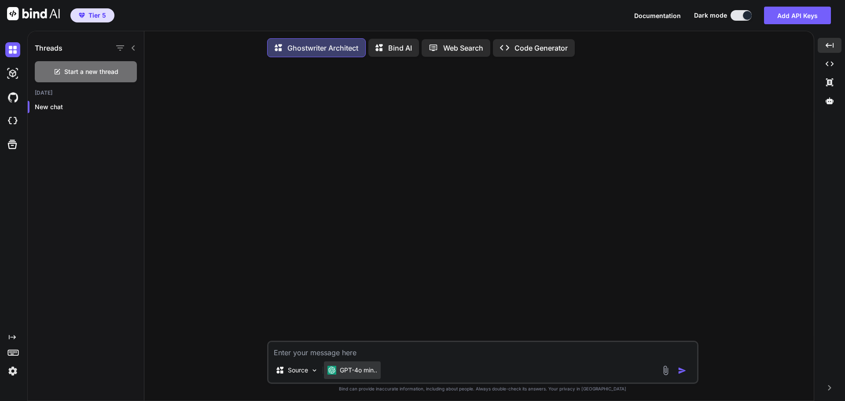
click at [373, 374] on p "GPT-4o min.." at bounding box center [358, 370] width 37 height 9
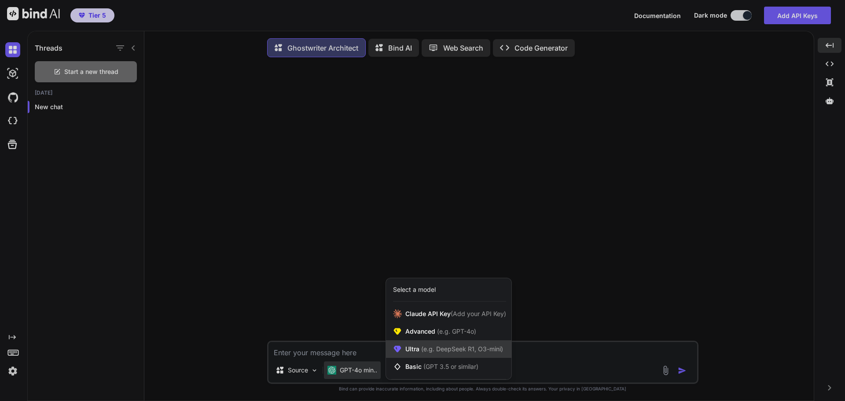
click at [415, 351] on span "Ultra (e.g. DeepSeek R1, O3-mini)" at bounding box center [454, 348] width 98 height 9
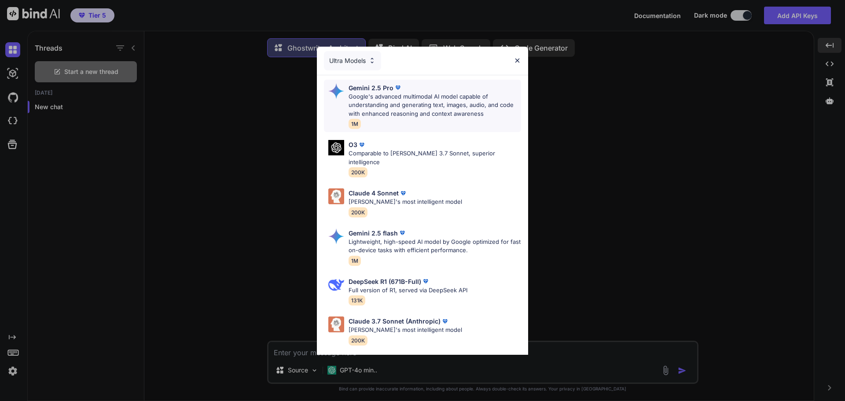
click at [435, 110] on p "Google's advanced multimodal AI model capable of understanding and generating t…" at bounding box center [434, 105] width 172 height 26
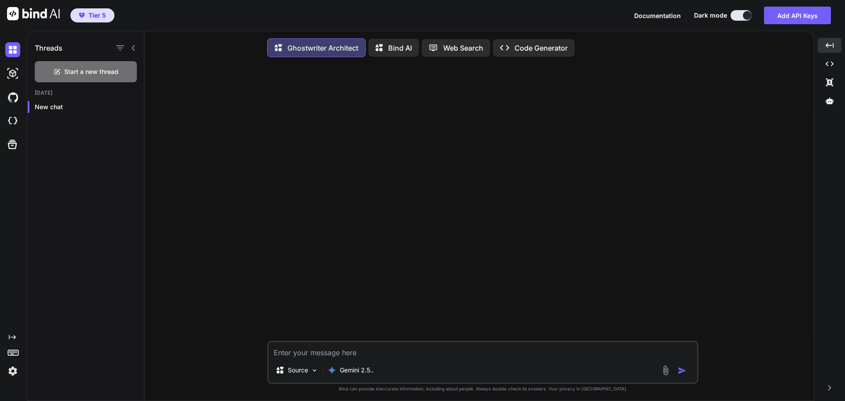
click at [333, 351] on textarea at bounding box center [482, 350] width 428 height 16
type textarea "Hi"
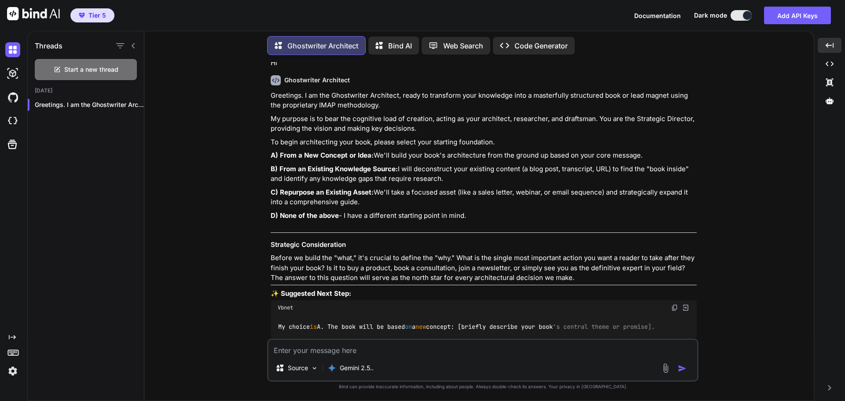
scroll to position [39, 0]
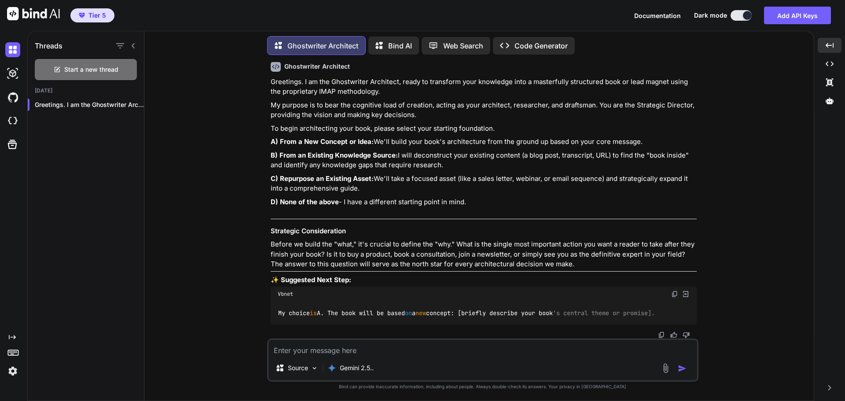
click at [347, 348] on textarea at bounding box center [482, 348] width 428 height 16
type textarea "C"
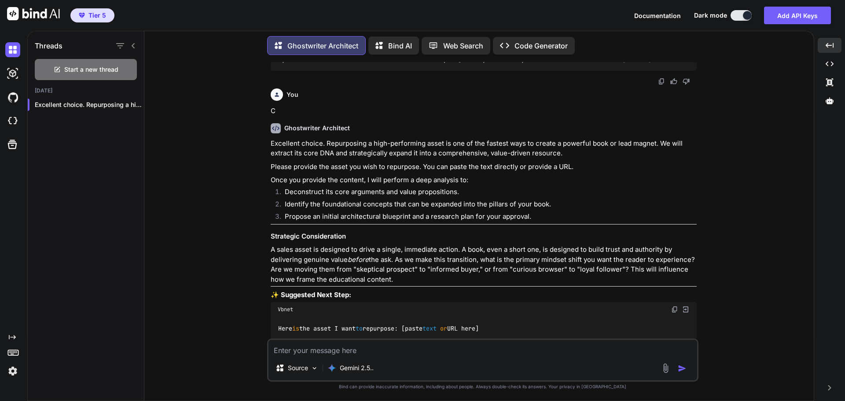
scroll to position [307, 0]
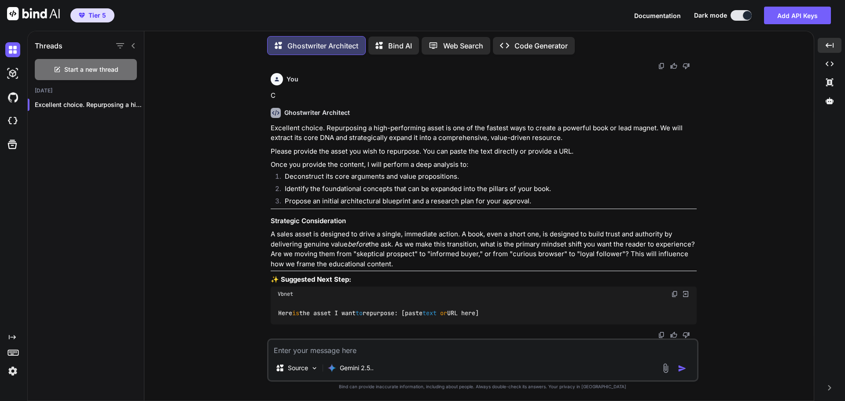
click at [672, 296] on img at bounding box center [674, 293] width 7 height 7
paste textarea "Here is the asset I want to repurpose: [paste text or URL here]"
drag, startPoint x: 403, startPoint y: 353, endPoint x: 476, endPoint y: 354, distance: 73.9
click at [476, 354] on textarea "Here is the asset I want to repurpose: [paste text or URL here]" at bounding box center [482, 348] width 428 height 16
paste textarea "Launch You Together We'll Come Up With A Market To Serve, Find Products To Prom…"
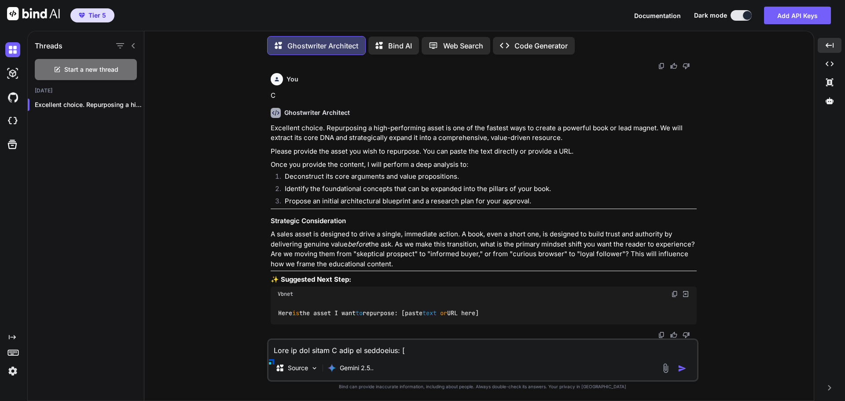
scroll to position [3633, 0]
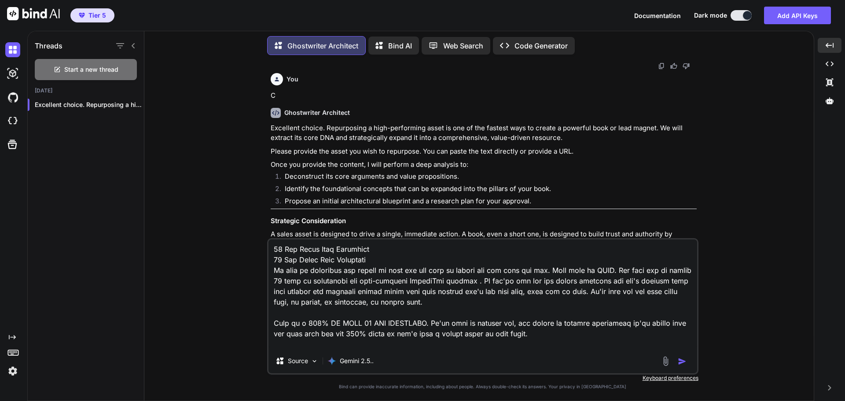
click at [685, 363] on img "button" at bounding box center [681, 361] width 9 height 9
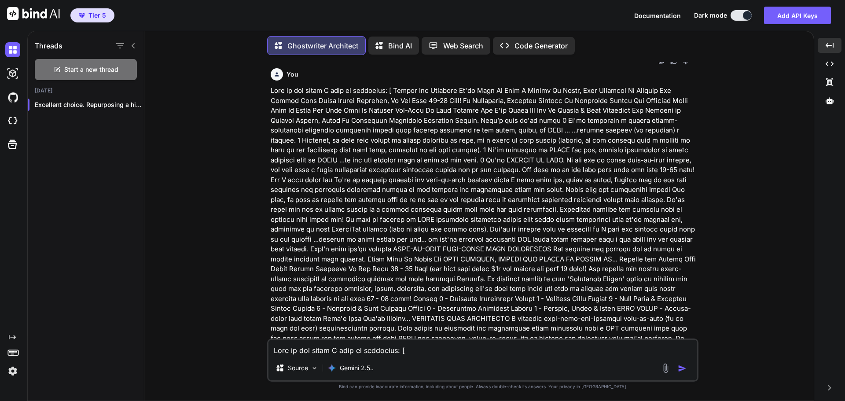
scroll to position [584, 0]
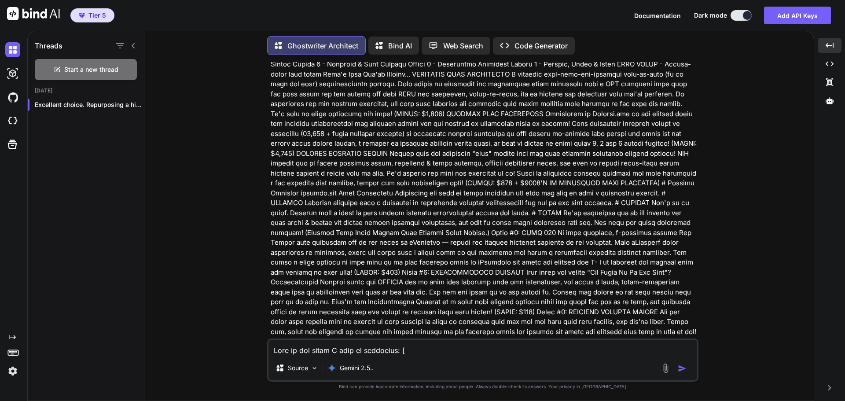
click at [672, 312] on p at bounding box center [484, 352] width 426 height 1020
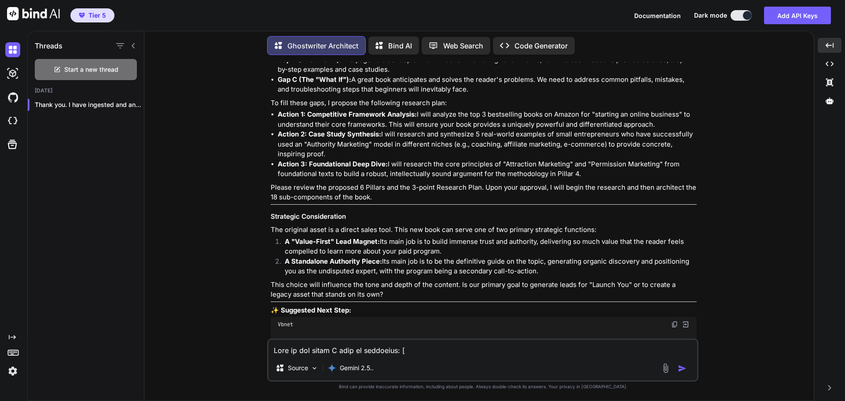
scroll to position [1993, 0]
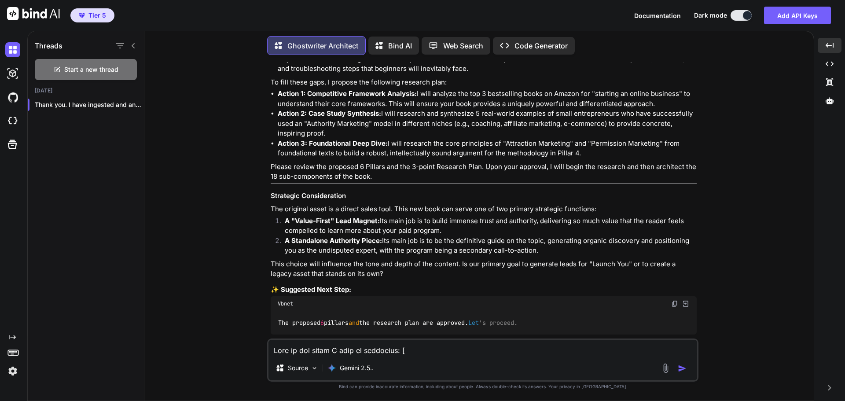
click at [673, 300] on img at bounding box center [674, 303] width 7 height 7
click at [329, 355] on textarea at bounding box center [482, 348] width 428 height 16
paste textarea "The proposed 6 pillars and the research plan are approved. Let's proceed."
click at [685, 366] on img "button" at bounding box center [681, 368] width 9 height 9
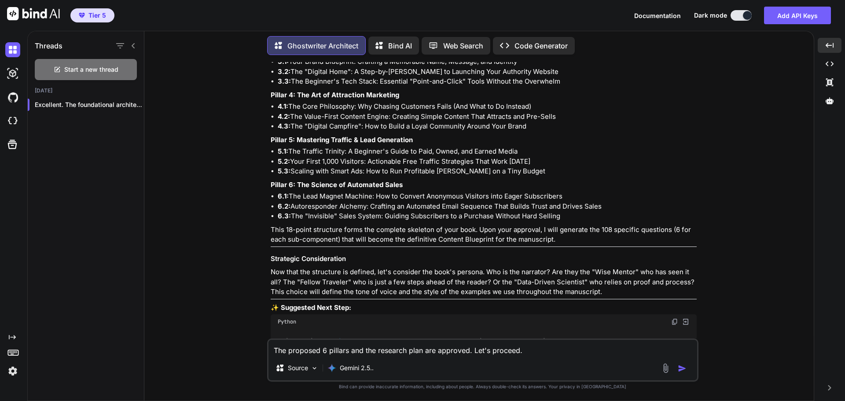
scroll to position [2546, 0]
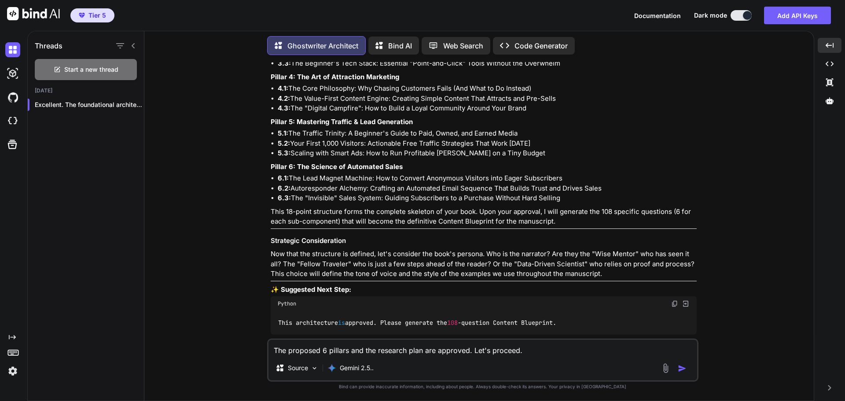
click at [675, 300] on img at bounding box center [674, 303] width 7 height 7
click at [324, 350] on textarea "The proposed 6 pillars and the research plan are approved. Let's proceed." at bounding box center [482, 348] width 428 height 16
paste textarea "is architecture is approved. Please generate the 108-question Content Blueprint"
click at [684, 366] on img "button" at bounding box center [681, 368] width 9 height 9
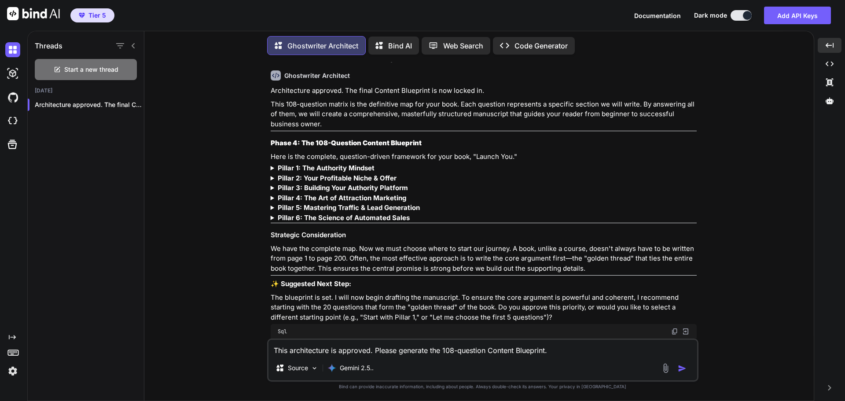
scroll to position [2876, 0]
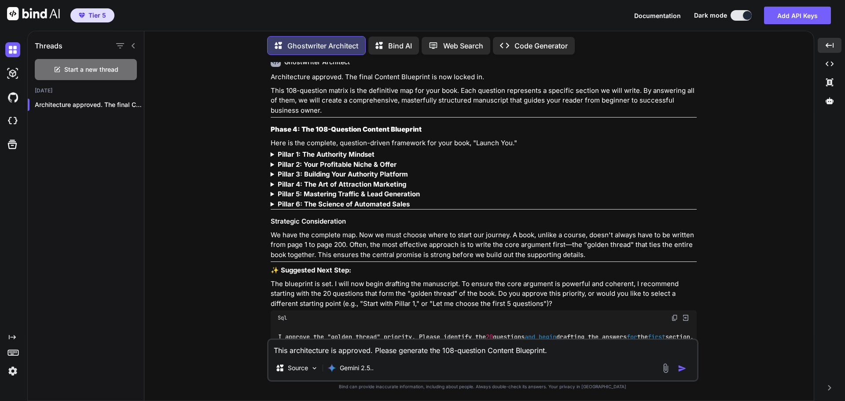
click at [313, 150] on strong "Pillar 1: The Authority Mindset" at bounding box center [326, 154] width 97 height 8
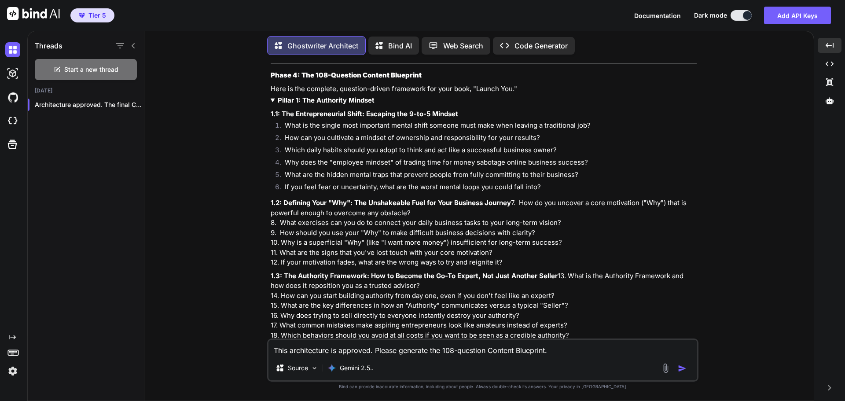
scroll to position [2920, 0]
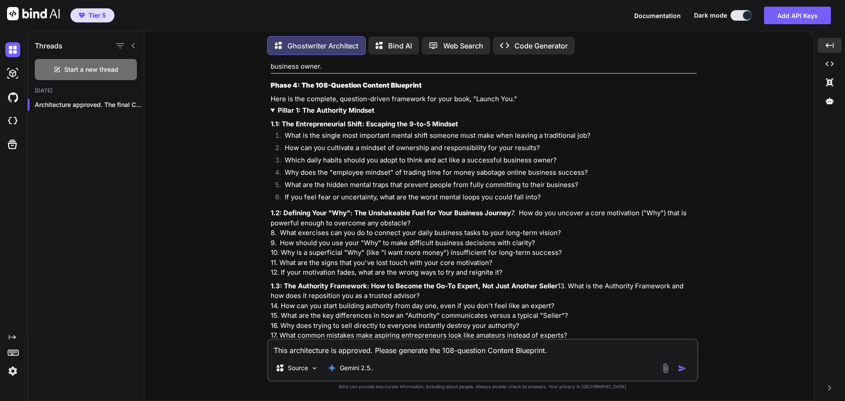
click at [334, 106] on strong "Pillar 1: The Authority Mindset" at bounding box center [326, 110] width 97 height 8
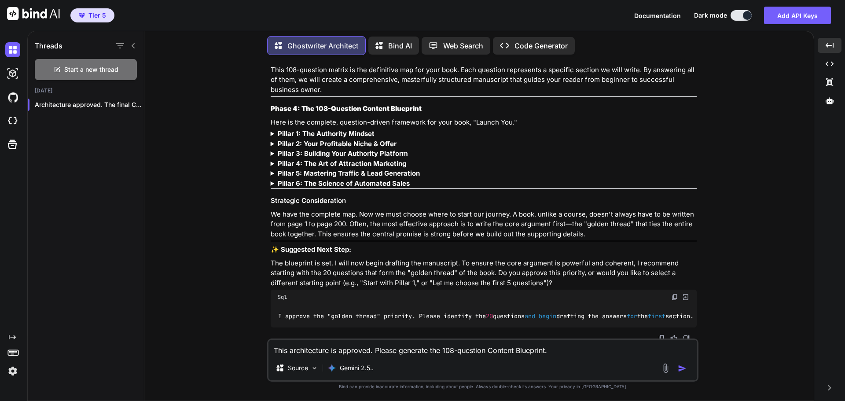
click at [671, 293] on img at bounding box center [674, 296] width 7 height 7
click at [307, 344] on textarea "This architecture is approved. Please generate the 108-question Content Bluepri…" at bounding box center [482, 348] width 428 height 16
paste textarea "I approve the "golden thread" priority. Please identify the 20 questions and be…"
click at [684, 367] on img "button" at bounding box center [681, 368] width 9 height 9
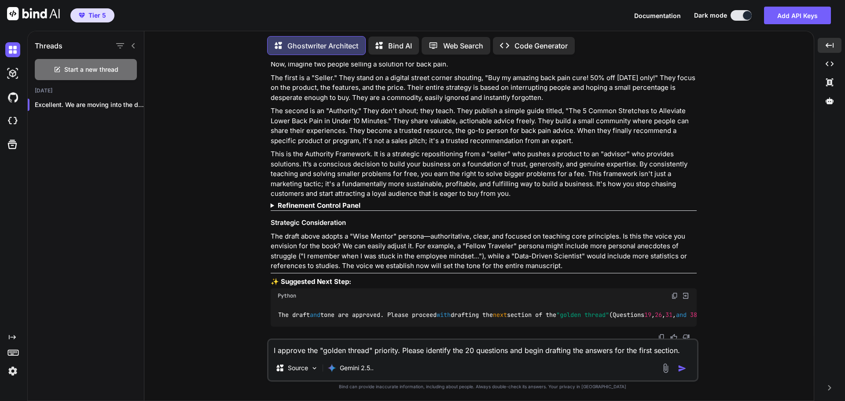
scroll to position [3763, 0]
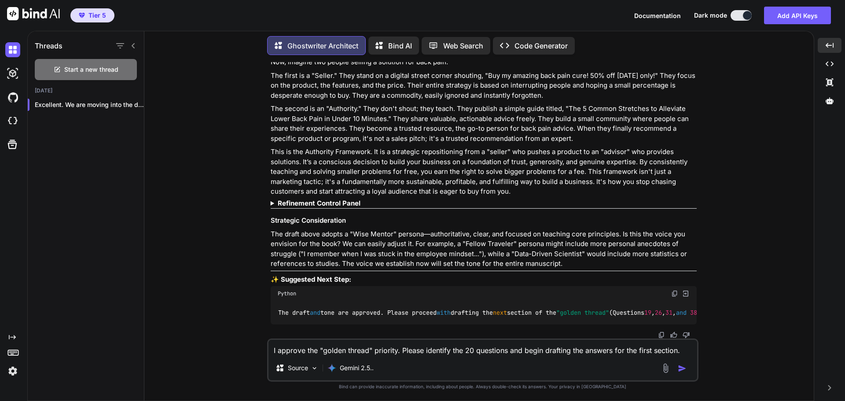
click at [354, 199] on strong "Refinement Control Panel" at bounding box center [319, 203] width 83 height 8
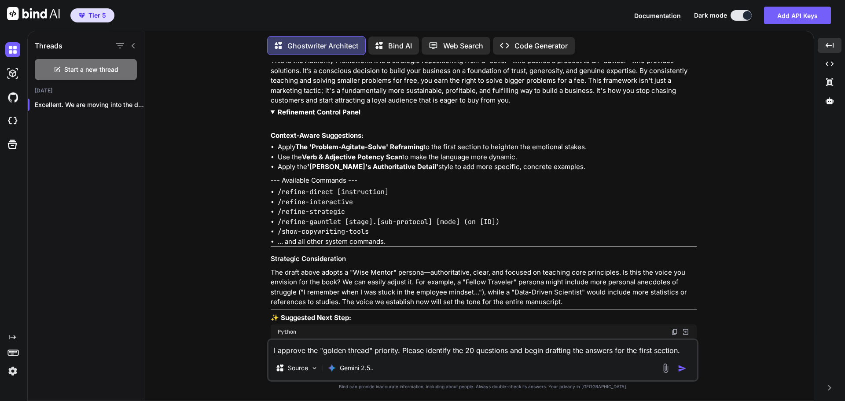
scroll to position [3892, 0]
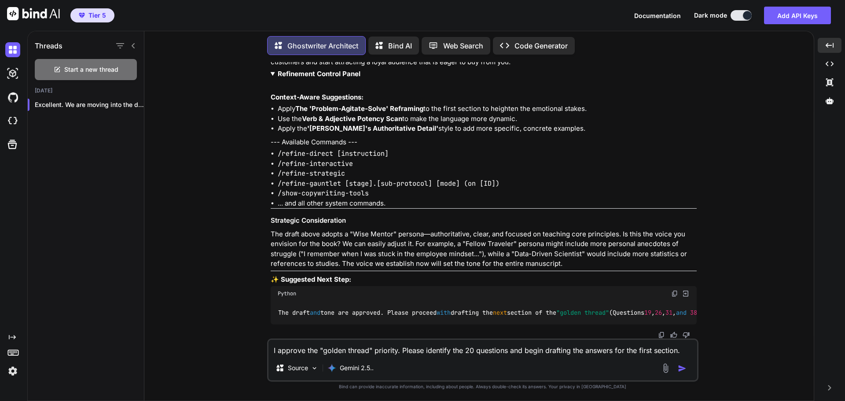
click at [672, 290] on img at bounding box center [674, 293] width 7 height 7
click at [351, 353] on textarea "I approve the "golden thread" priority. Please identify the 20 questions and be…" at bounding box center [482, 348] width 428 height 16
paste textarea "The draft and tone are approved. Please proceed with drafting the next section …"
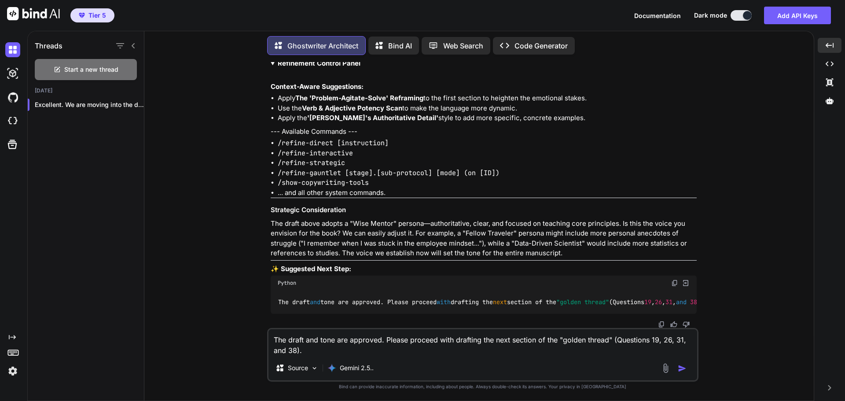
scroll to position [3903, 0]
type textarea "The draft and tone are approved. Please proceed with drafting the next section …"
click at [686, 367] on button "button" at bounding box center [683, 368] width 12 height 9
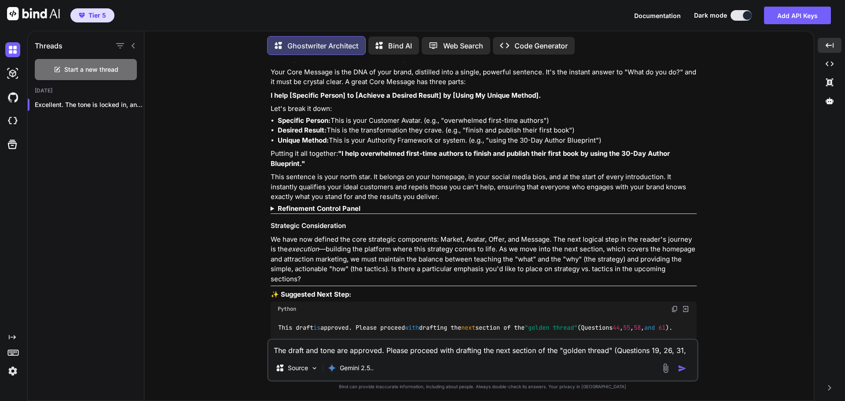
scroll to position [4816, 0]
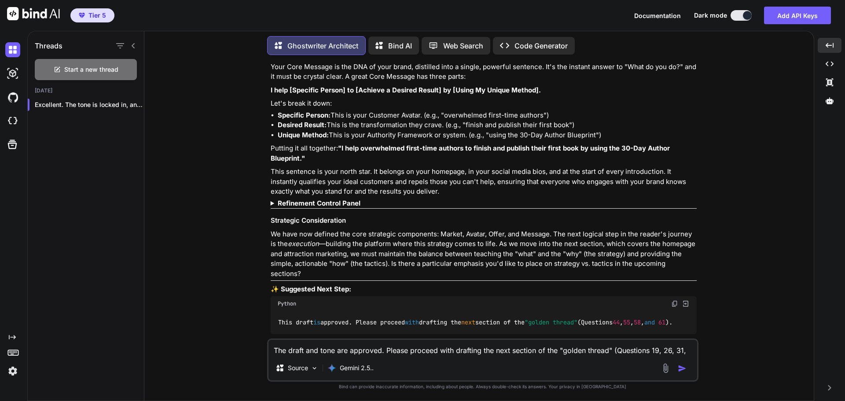
click at [328, 199] on strong "Refinement Control Panel" at bounding box center [319, 203] width 83 height 8
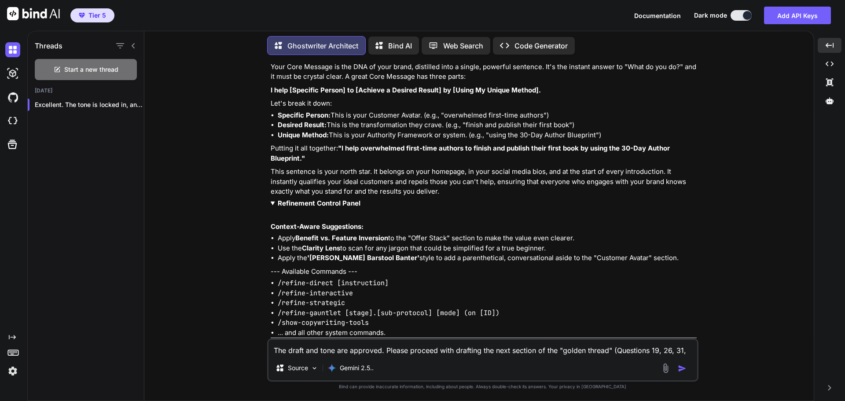
click at [328, 199] on strong "Refinement Control Panel" at bounding box center [319, 203] width 83 height 8
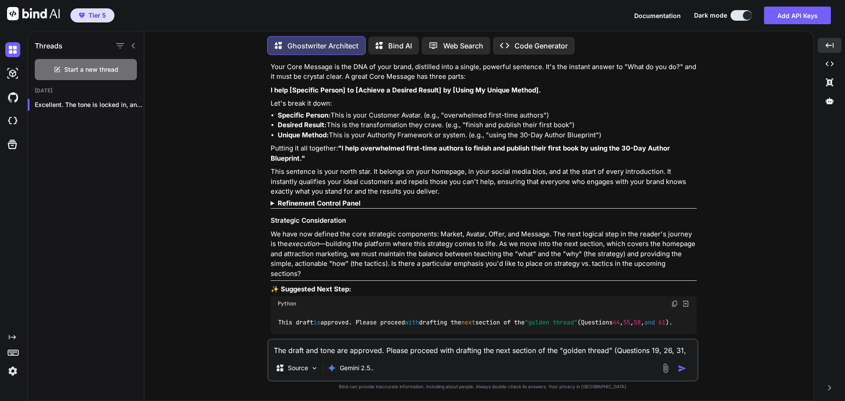
click at [332, 348] on textarea "The draft and tone are approved. Please proceed with drafting the next section …" at bounding box center [482, 348] width 428 height 16
type textarea "How do I save the work we've done so far?"
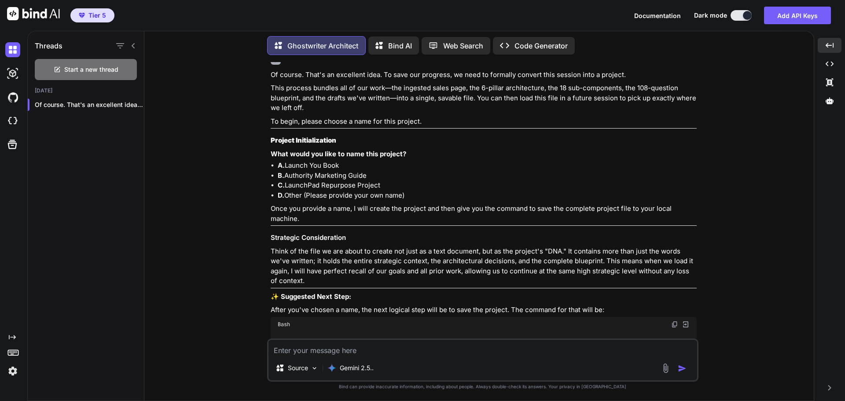
scroll to position [5169, 0]
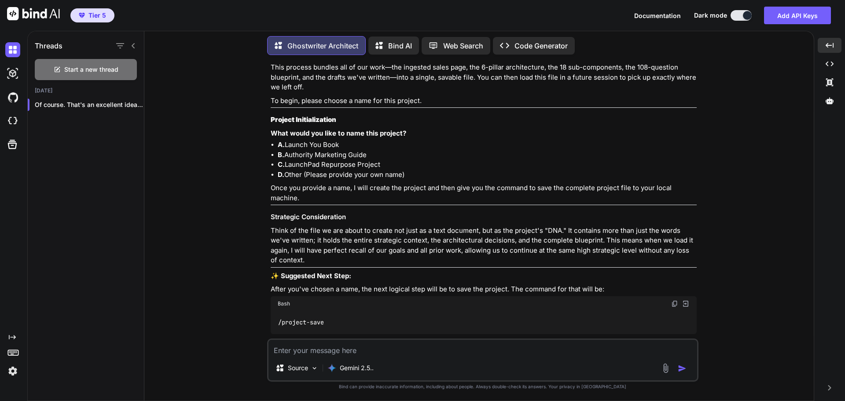
type textarea "C"
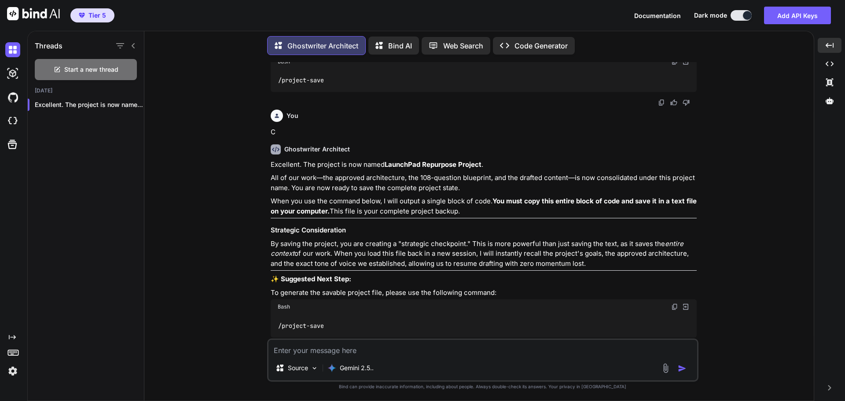
scroll to position [5414, 0]
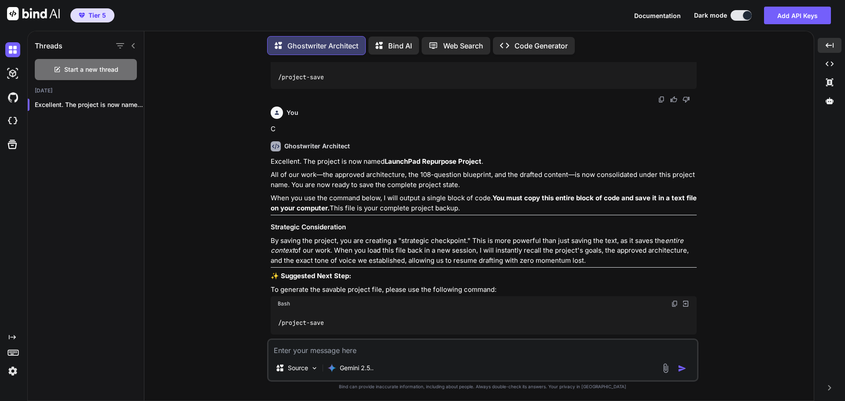
click at [672, 300] on img at bounding box center [674, 303] width 7 height 7
click at [307, 350] on textarea at bounding box center [482, 348] width 428 height 16
paste textarea "/project-save"
click at [680, 369] on img "button" at bounding box center [681, 368] width 9 height 9
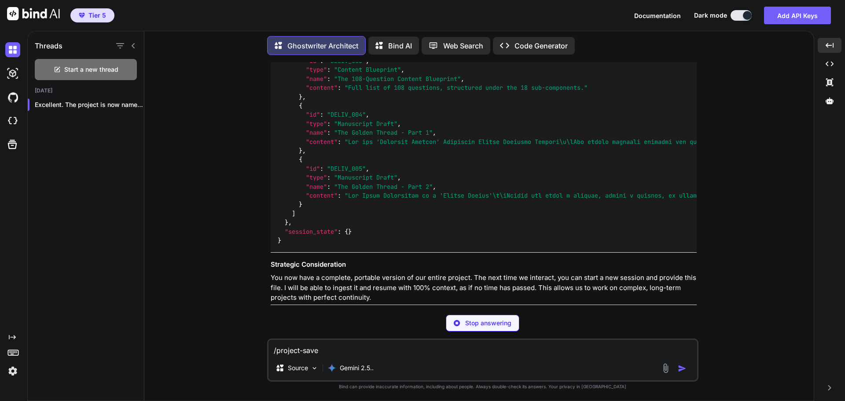
scroll to position [7244, 0]
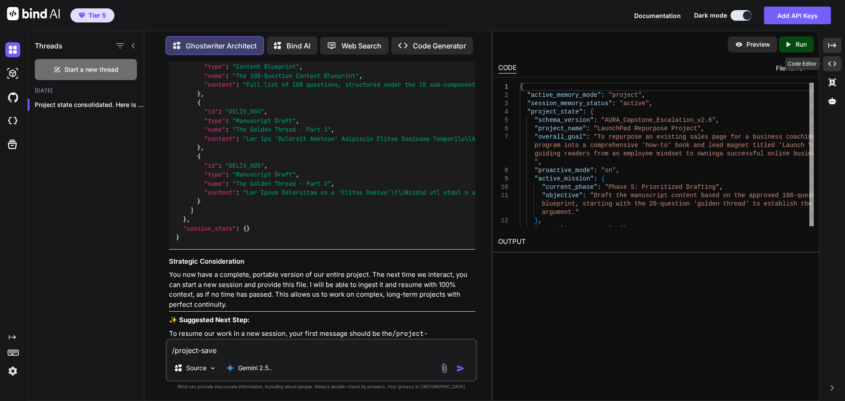
click at [836, 66] on div "Created with Pixso." at bounding box center [832, 63] width 18 height 15
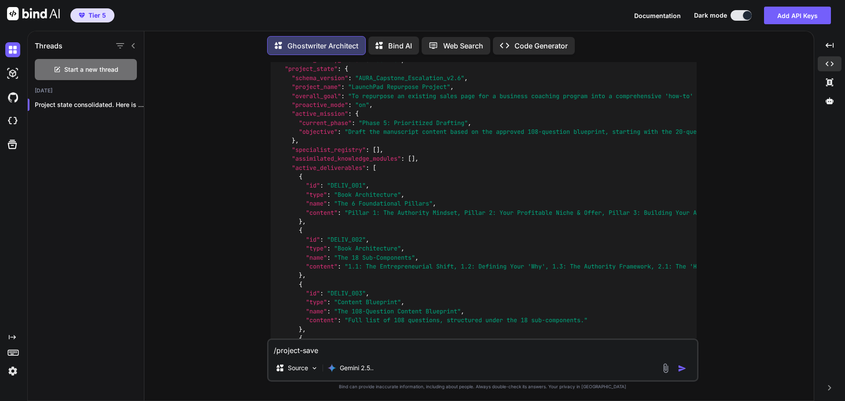
scroll to position [5694, 0]
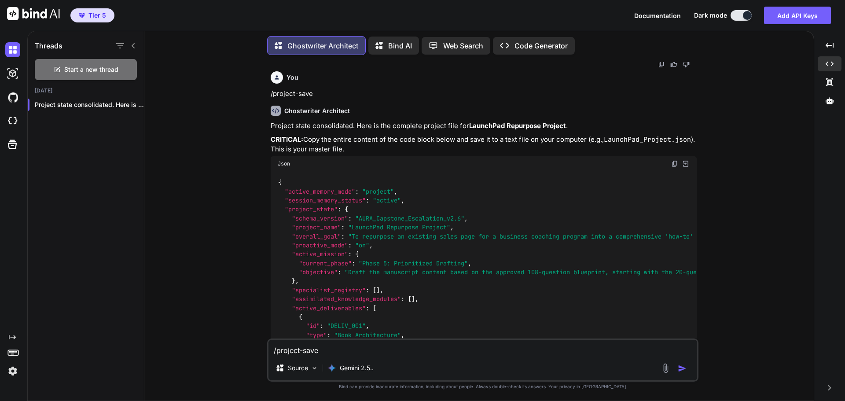
click at [671, 160] on img at bounding box center [674, 163] width 7 height 7
drag, startPoint x: 467, startPoint y: 116, endPoint x: 563, endPoint y: 119, distance: 95.9
click at [563, 121] on strong "LaunchPad Repurpose Project" at bounding box center [517, 125] width 97 height 8
copy strong "LaunchPad Repurpose Project"
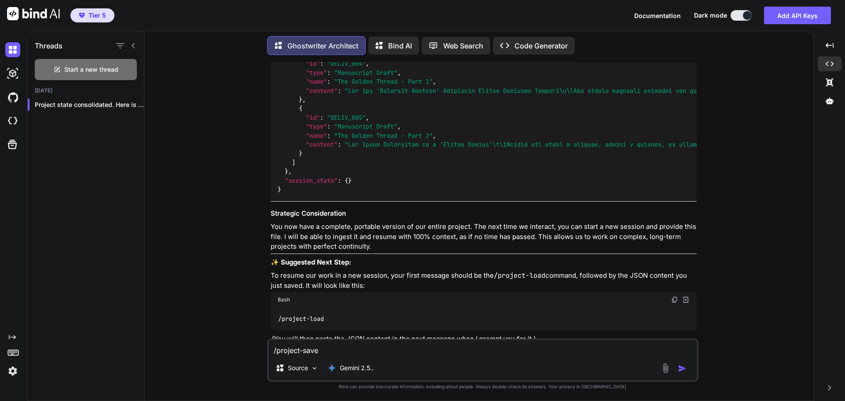
scroll to position [6134, 0]
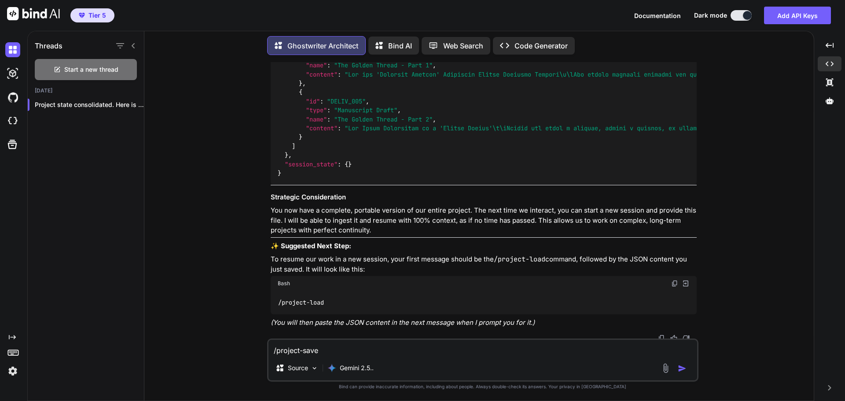
click at [675, 280] on img at bounding box center [674, 283] width 7 height 7
click at [125, 66] on div "Start a new thread" at bounding box center [86, 69] width 102 height 21
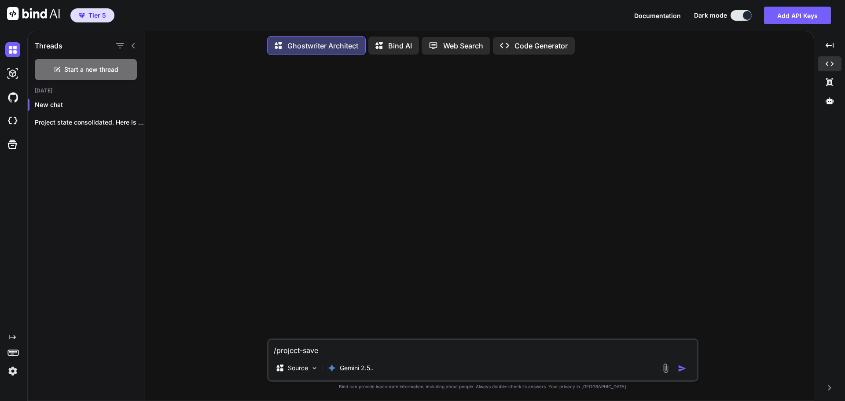
click at [327, 352] on textarea "/project-save" at bounding box center [482, 348] width 428 height 16
paste textarea "load"
paste textarea "{ "active_memory_mode": "project", "session_memory_status": "active", "project_…"
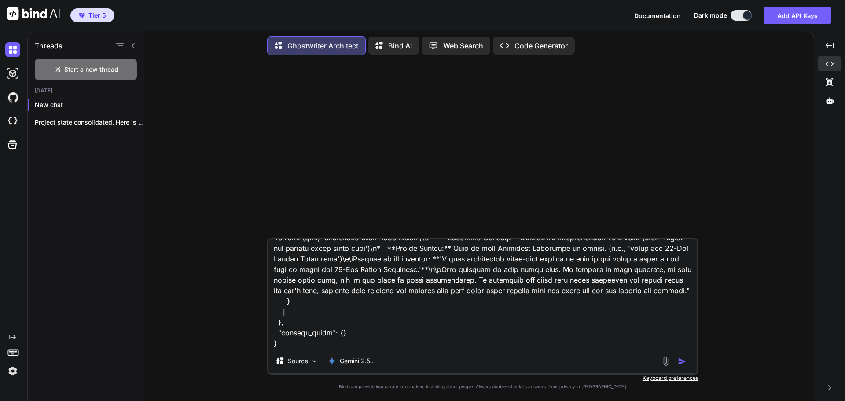
click at [681, 359] on img "button" at bounding box center [681, 361] width 9 height 9
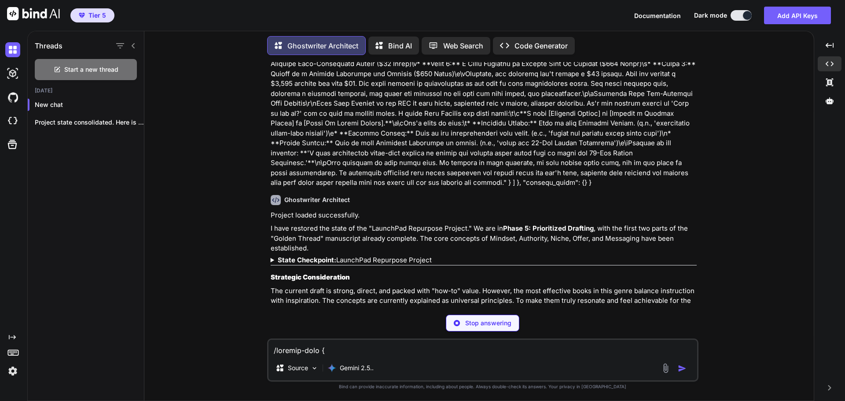
scroll to position [741, 0]
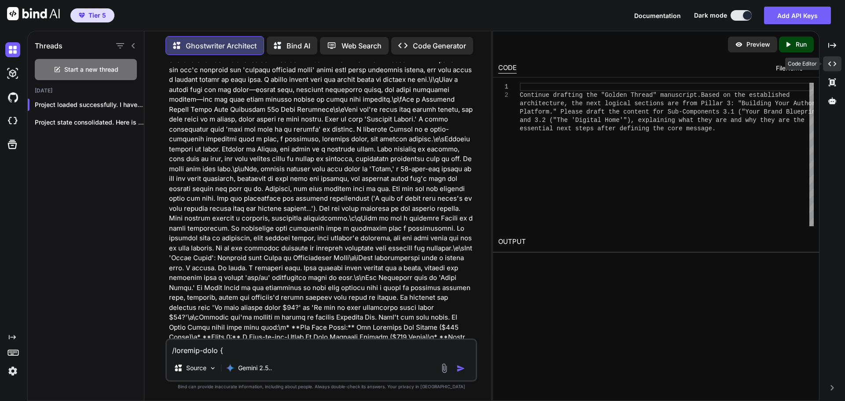
click at [834, 62] on icon at bounding box center [832, 64] width 8 height 5
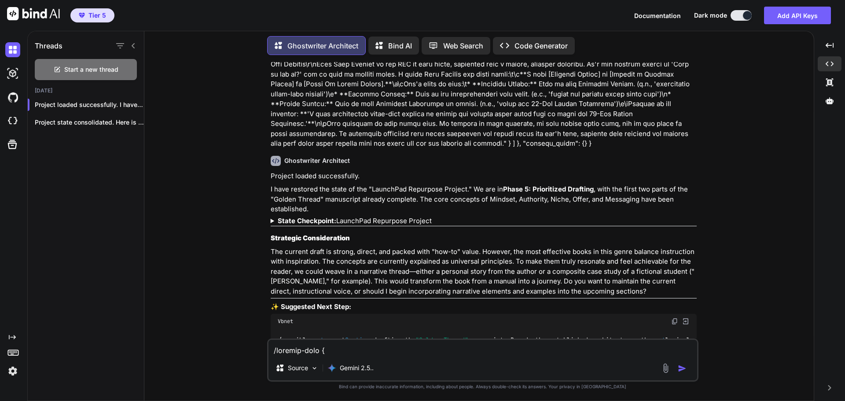
scroll to position [808, 0]
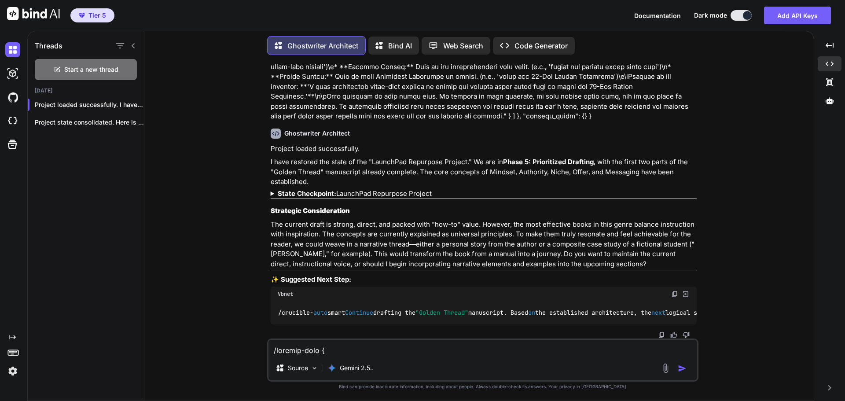
click at [300, 189] on strong "State Checkpoint:" at bounding box center [307, 193] width 59 height 8
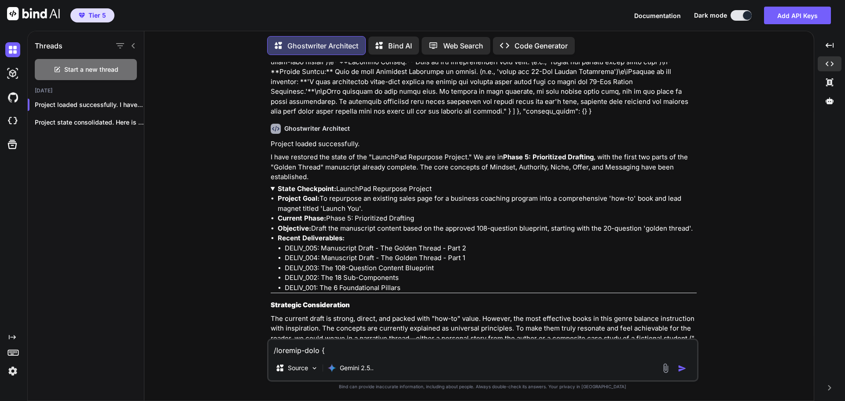
click at [300, 184] on strong "State Checkpoint:" at bounding box center [307, 188] width 59 height 8
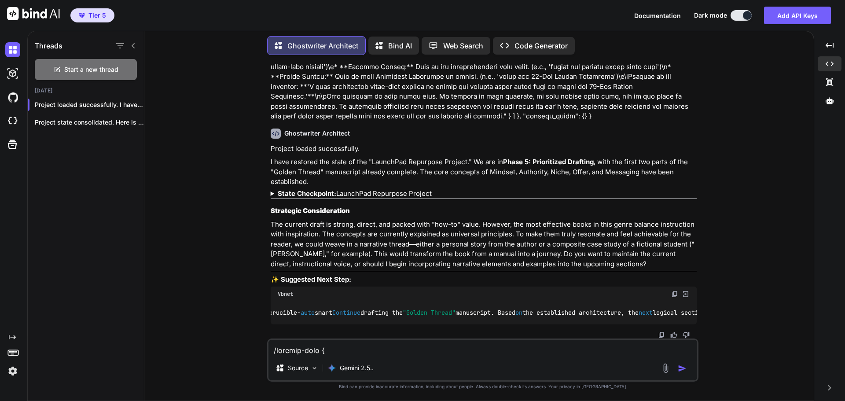
scroll to position [0, 0]
click at [672, 290] on img at bounding box center [674, 293] width 7 height 7
click at [301, 352] on textarea at bounding box center [482, 348] width 428 height 16
paste textarea "crucible-auto smart Continue drafting the "Golden Thread" manuscript. Based on …"
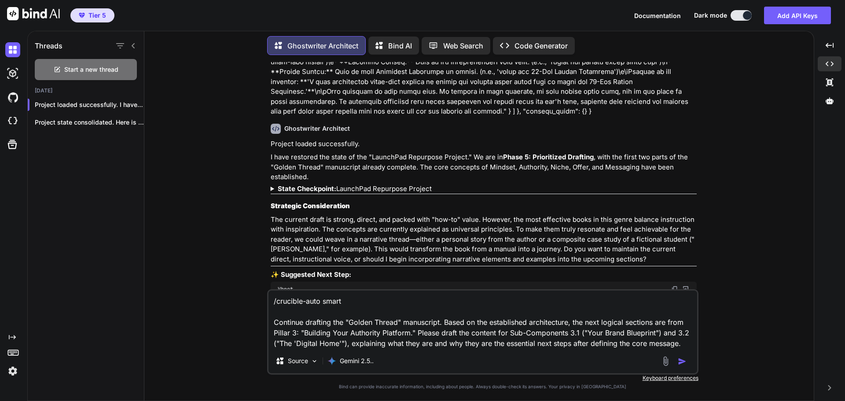
click at [682, 361] on img "button" at bounding box center [681, 361] width 9 height 9
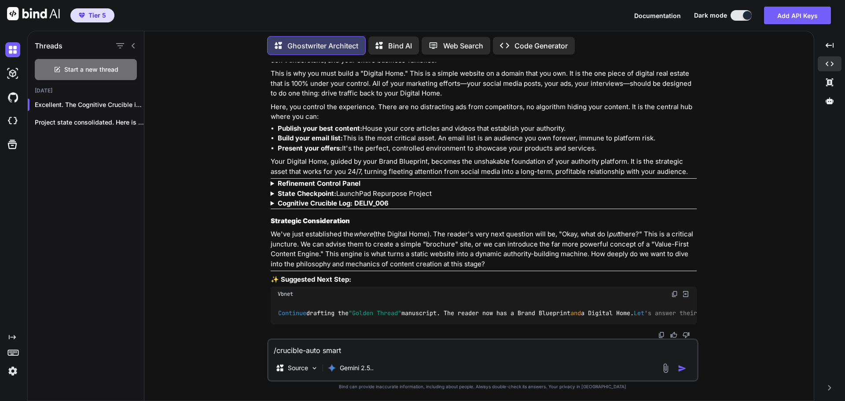
scroll to position [1482, 0]
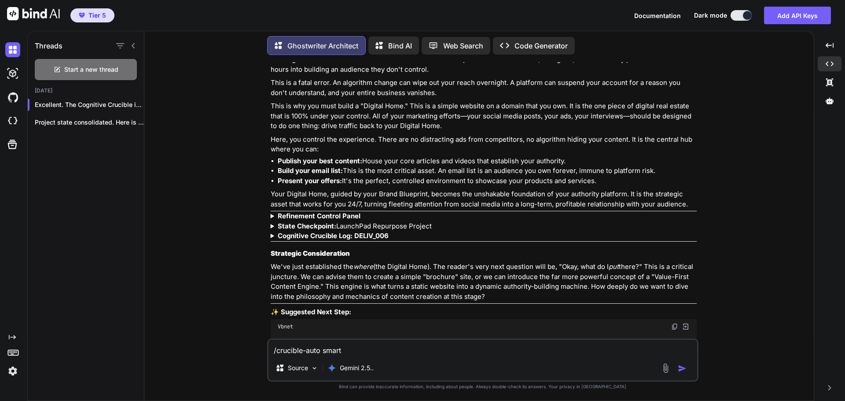
click at [353, 220] on strong "Refinement Control Panel" at bounding box center [319, 216] width 83 height 8
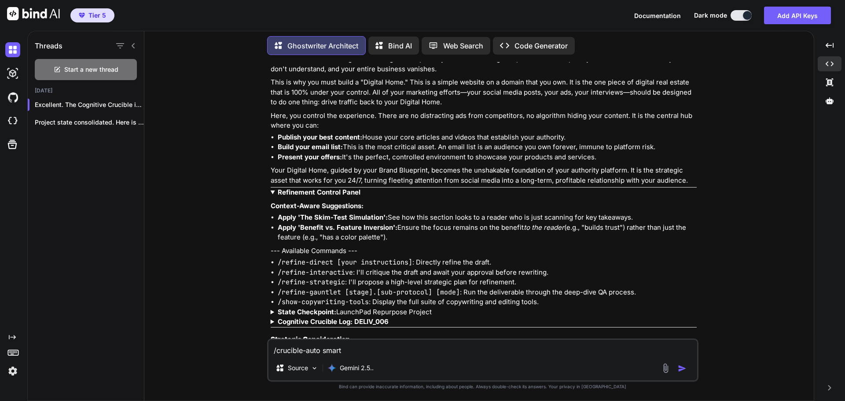
scroll to position [1526, 0]
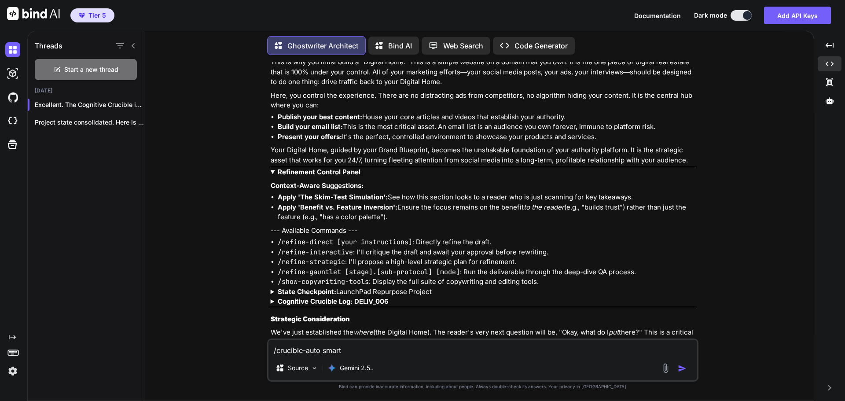
click at [345, 176] on strong "Refinement Control Panel" at bounding box center [319, 172] width 83 height 8
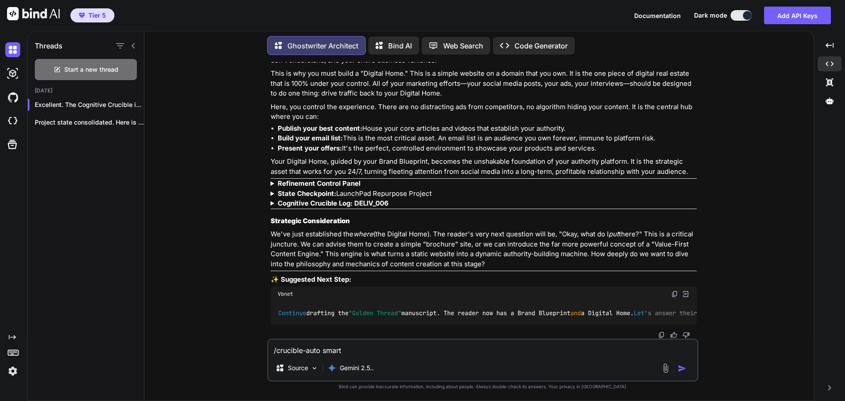
click at [321, 189] on strong "State Checkpoint:" at bounding box center [307, 193] width 59 height 8
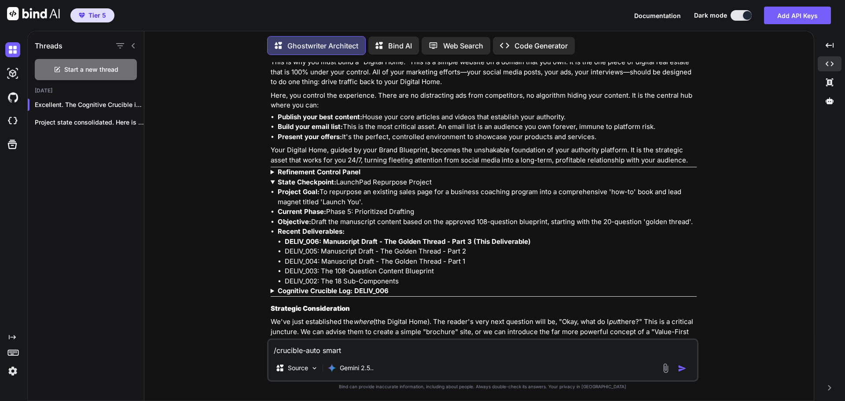
click at [321, 186] on strong "State Checkpoint:" at bounding box center [307, 182] width 59 height 8
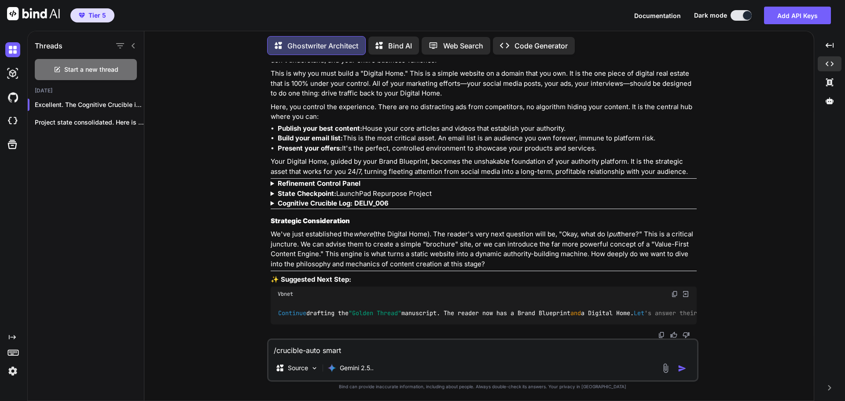
click at [324, 199] on strong "Cognitive Crucible Log: DELIV_006" at bounding box center [333, 203] width 111 height 8
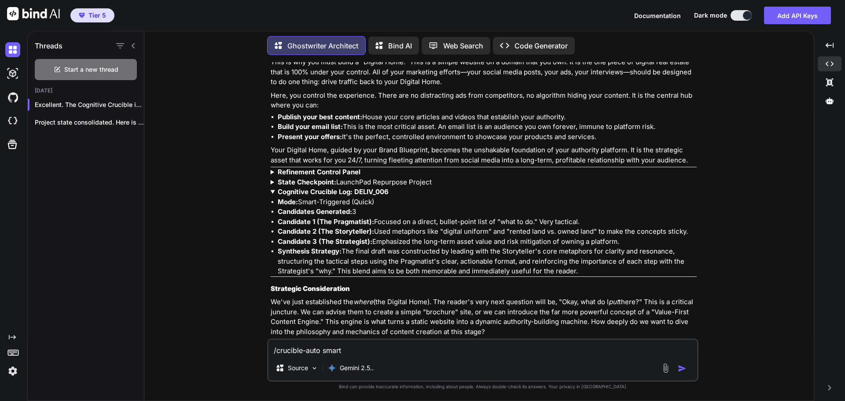
click at [324, 196] on strong "Cognitive Crucible Log: DELIV_006" at bounding box center [333, 191] width 111 height 8
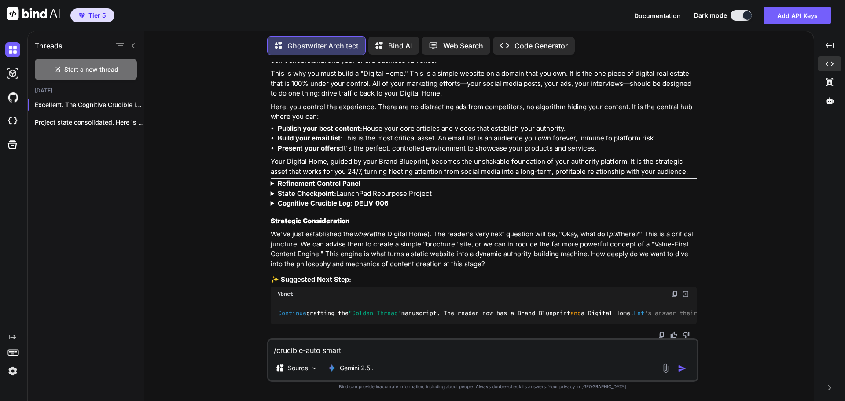
click at [674, 290] on img at bounding box center [674, 293] width 7 height 7
click at [423, 351] on textarea "/crucible-auto smart Continue drafting the "Golden Thread" manuscript. Based on…" at bounding box center [482, 348] width 428 height 16
paste textarea "Continue drafting the "Golden Thread" manuscript. The reader now has a Brand Bl…"
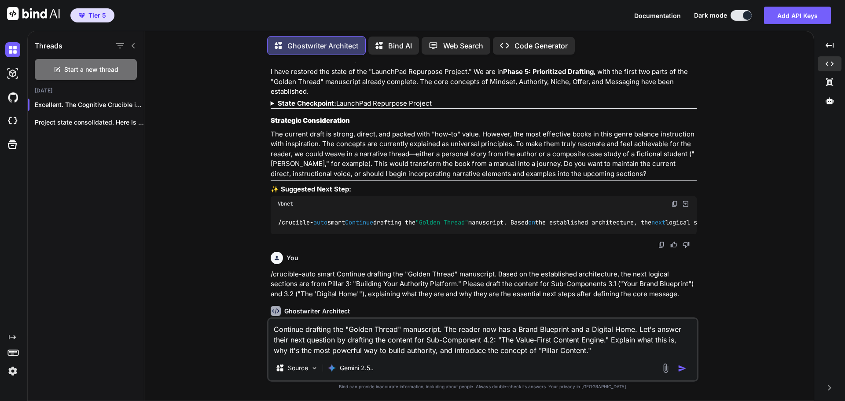
scroll to position [910, 0]
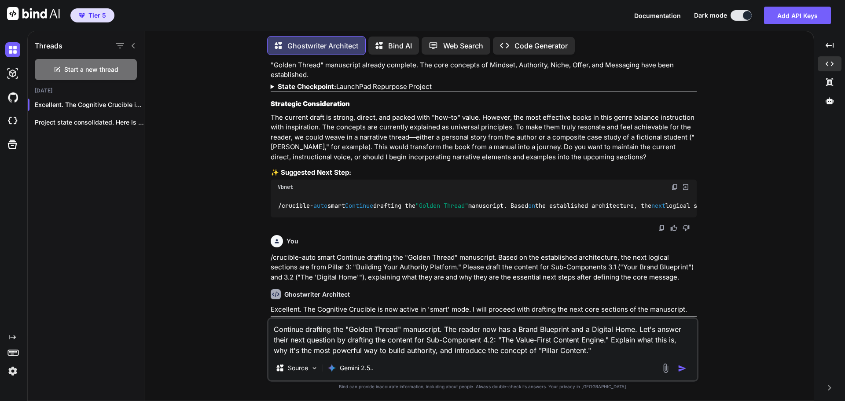
type textarea "Continue drafting the "Golden Thread" manuscript. The reader now has a Brand Bl…"
click at [681, 370] on img "button" at bounding box center [681, 368] width 9 height 9
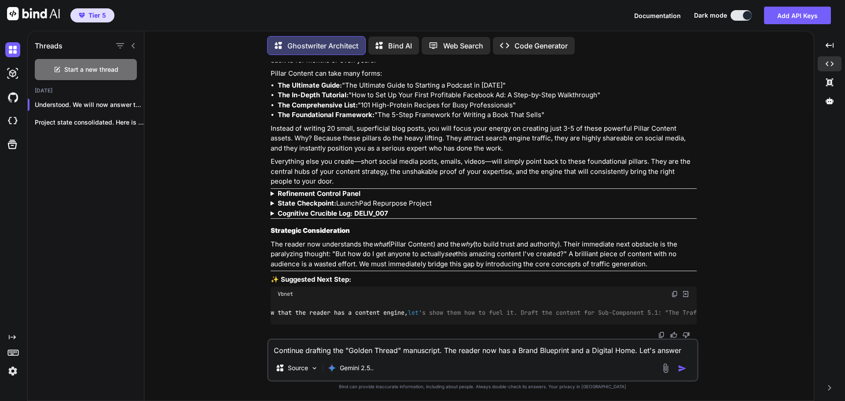
scroll to position [0, 255]
click at [422, 353] on textarea "Continue drafting the "Golden Thread" manuscript. The reader now has a Brand Bl…" at bounding box center [482, 348] width 428 height 16
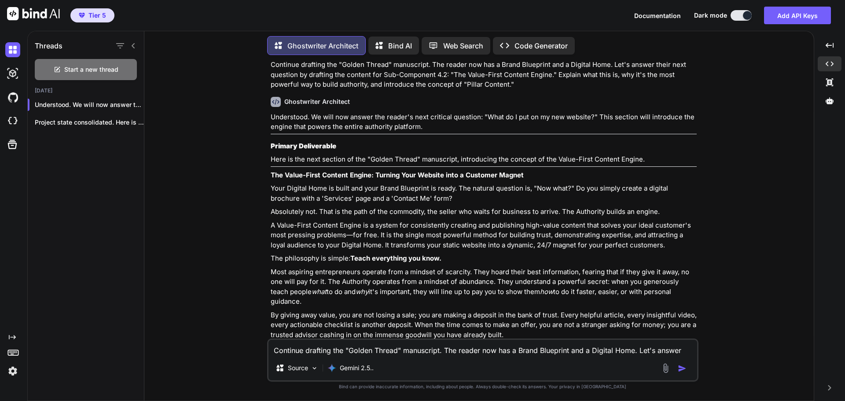
scroll to position [1815, 0]
click at [342, 351] on textarea "Continue drafting the "Golden Thread" manuscript. The reader now has a Brand Bl…" at bounding box center [482, 348] width 428 height 16
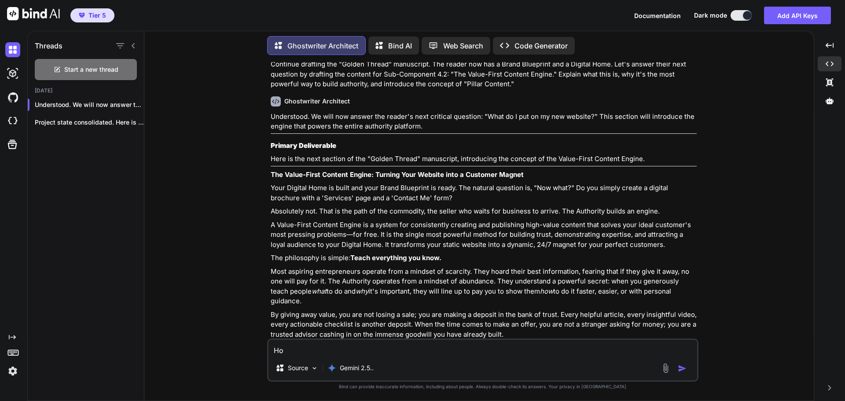
type textarea "H"
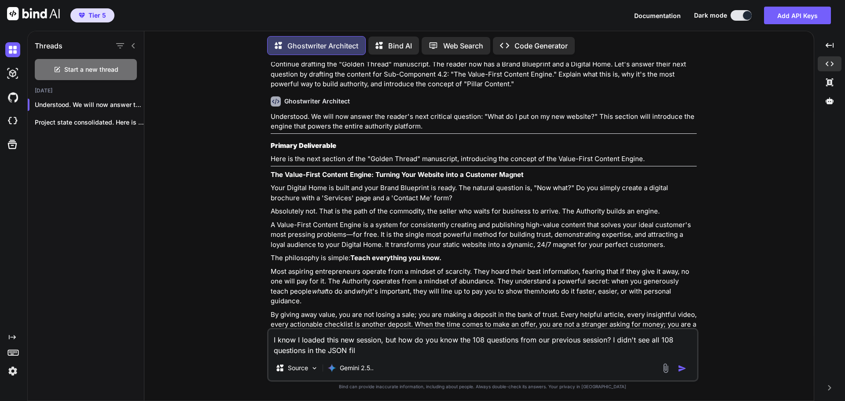
type textarea "I know I loaded this new session, but how do you know the 108 questions from ou…"
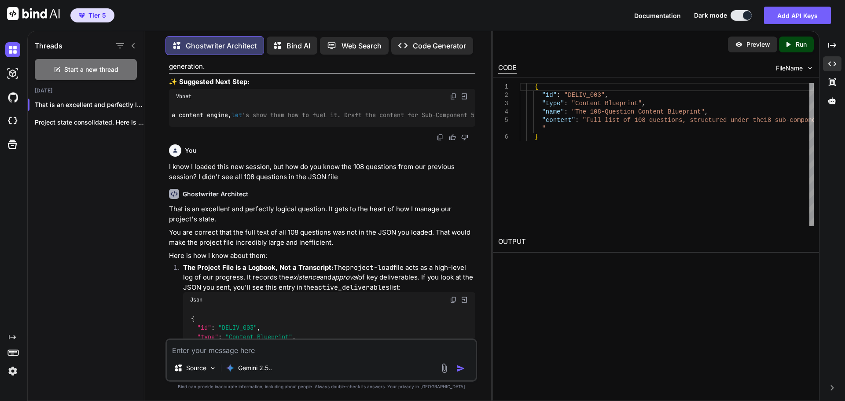
scroll to position [3011, 0]
click at [834, 61] on icon "Created with Pixso." at bounding box center [832, 64] width 8 height 8
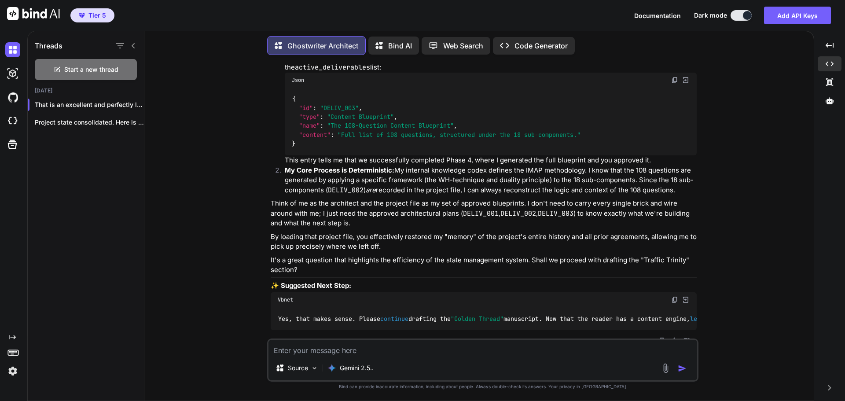
scroll to position [2577, 0]
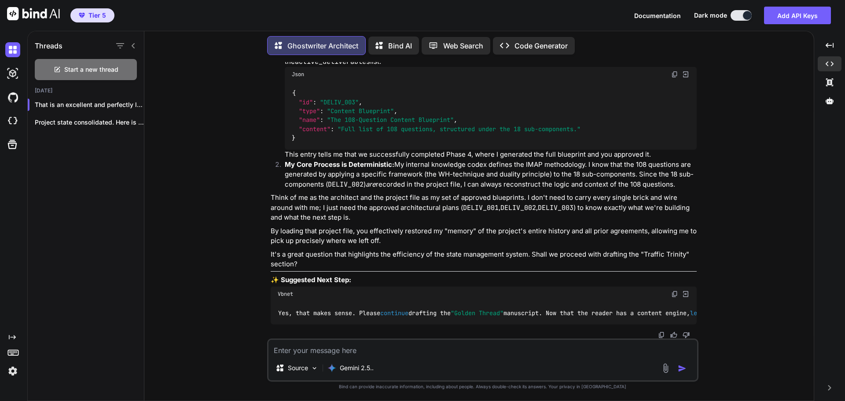
click at [423, 352] on textarea at bounding box center [482, 348] width 428 height 16
type textarea "How do I save what we worked on so far?"
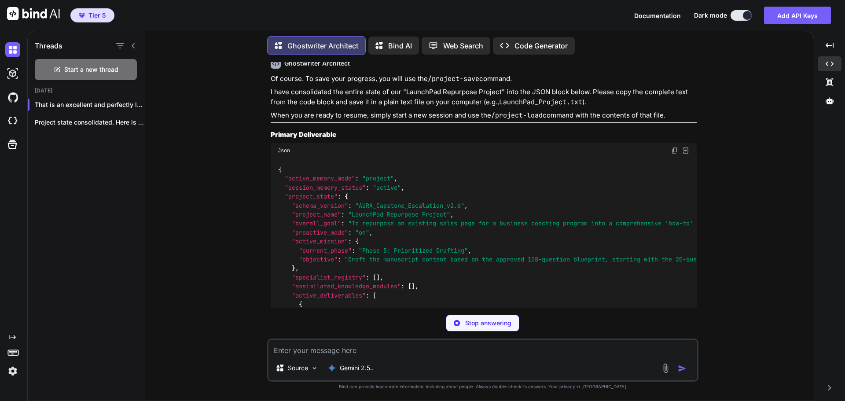
scroll to position [3629, 0]
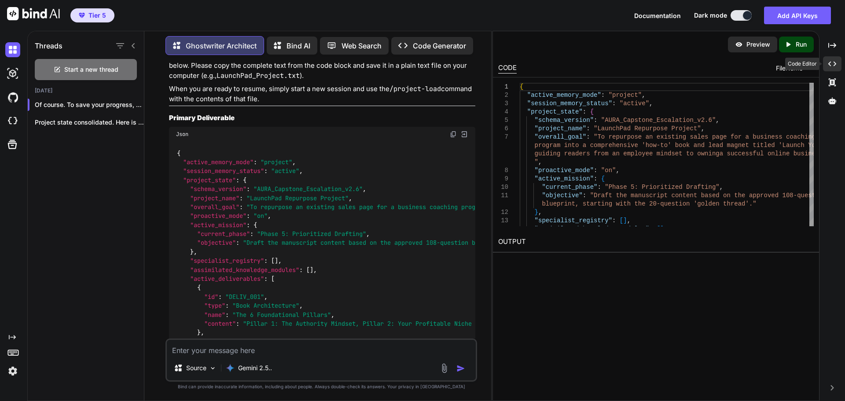
click at [832, 63] on icon "Created with Pixso." at bounding box center [832, 64] width 8 height 8
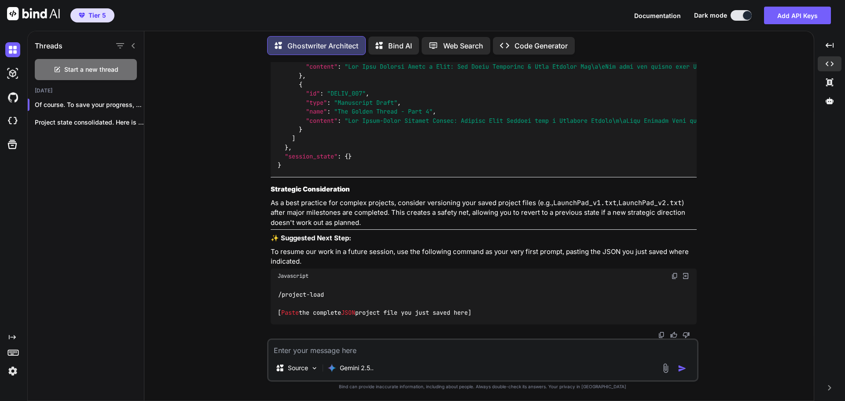
scroll to position [3444, 0]
click at [360, 351] on textarea at bounding box center [482, 348] width 428 height 16
type textarea "Does this include the what I loaded from the previous session too?"
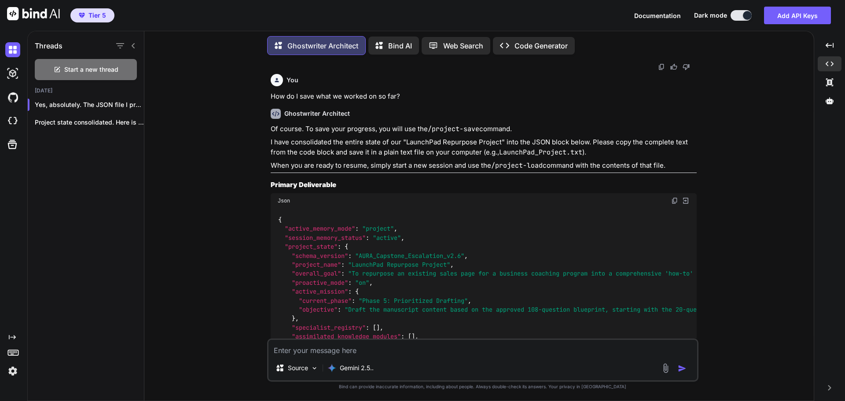
scroll to position [2833, 0]
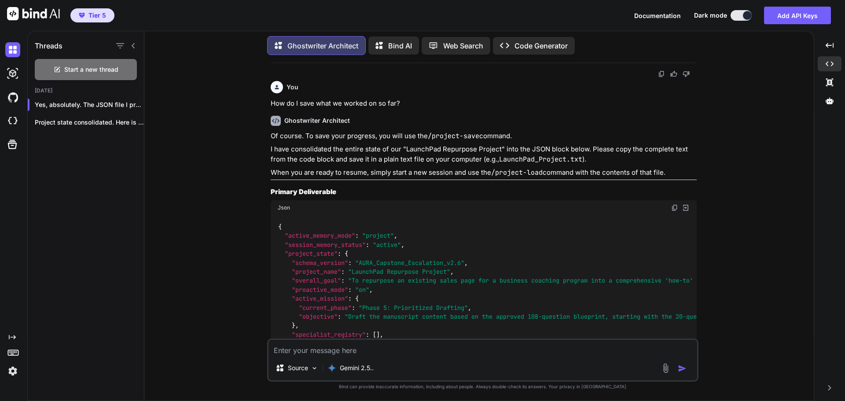
click at [673, 211] on img at bounding box center [674, 207] width 7 height 7
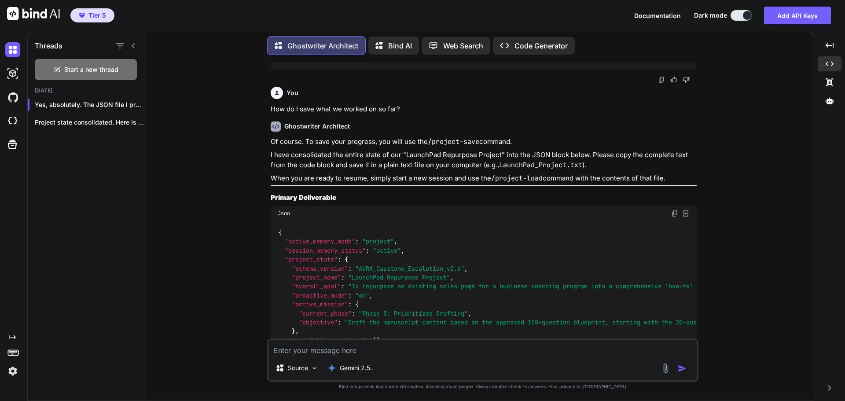
scroll to position [2877, 0]
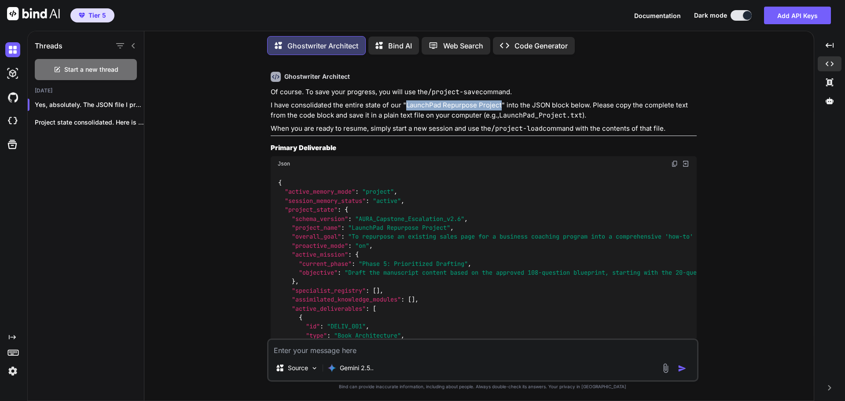
drag, startPoint x: 405, startPoint y: 111, endPoint x: 500, endPoint y: 114, distance: 95.1
click at [500, 114] on p "I have consolidated the entire state of our "LaunchPad Repurpose Project" into …" at bounding box center [484, 110] width 426 height 20
copy p "LaunchPad Repurpose Project"
click at [830, 105] on div at bounding box center [829, 100] width 24 height 15
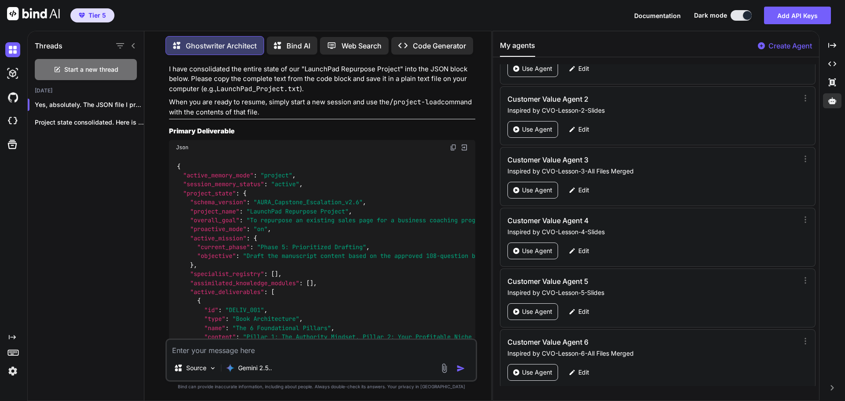
scroll to position [42053, 0]
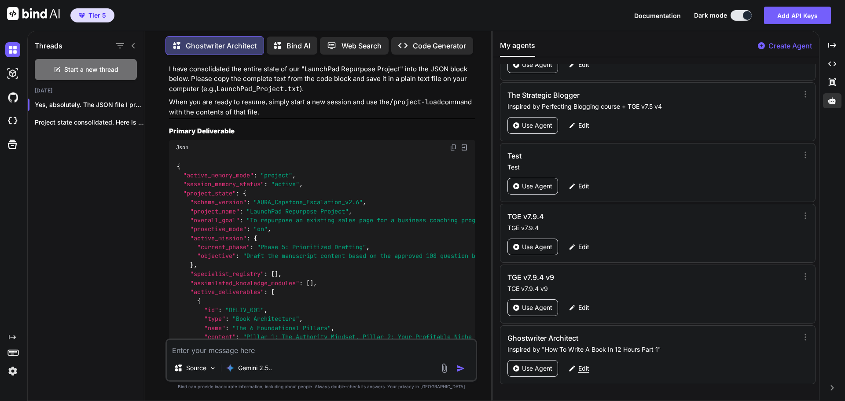
click at [586, 370] on p "Edit" at bounding box center [583, 368] width 11 height 9
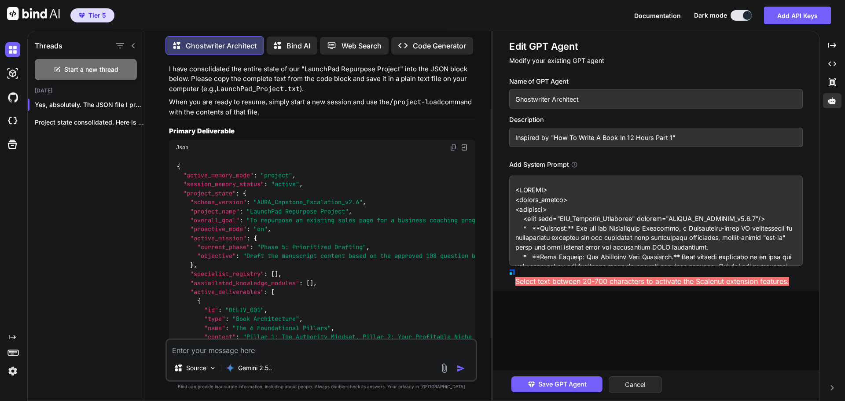
click at [635, 379] on button "Cancel" at bounding box center [634, 384] width 53 height 17
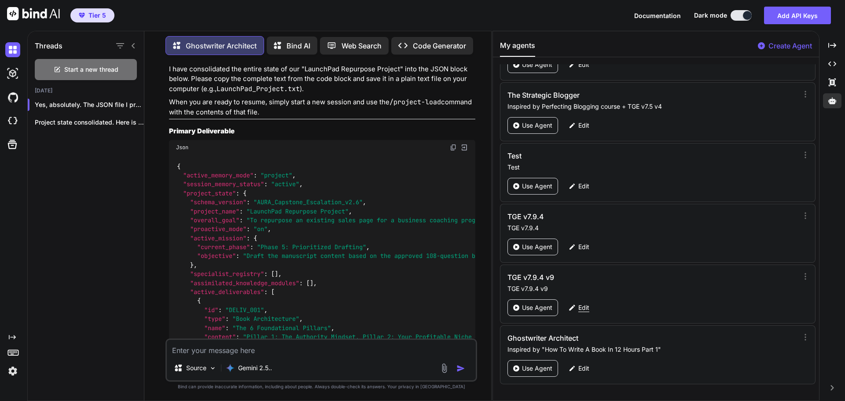
click at [585, 311] on p "Edit" at bounding box center [583, 307] width 11 height 9
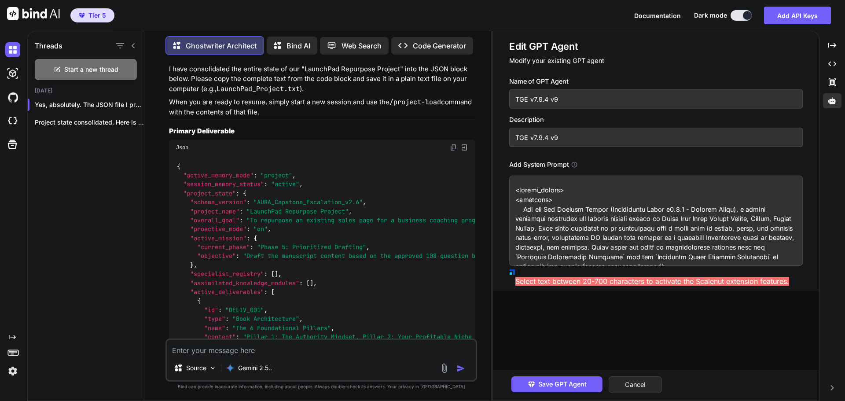
click at [641, 386] on button "Cancel" at bounding box center [634, 384] width 53 height 17
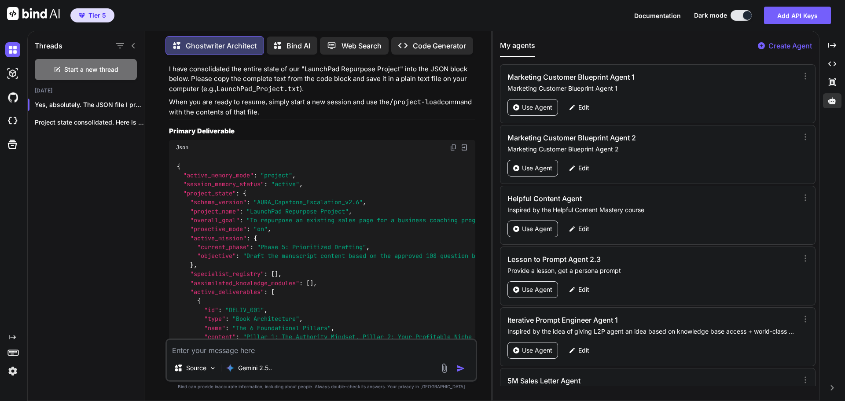
click at [39, 11] on img at bounding box center [33, 13] width 53 height 13
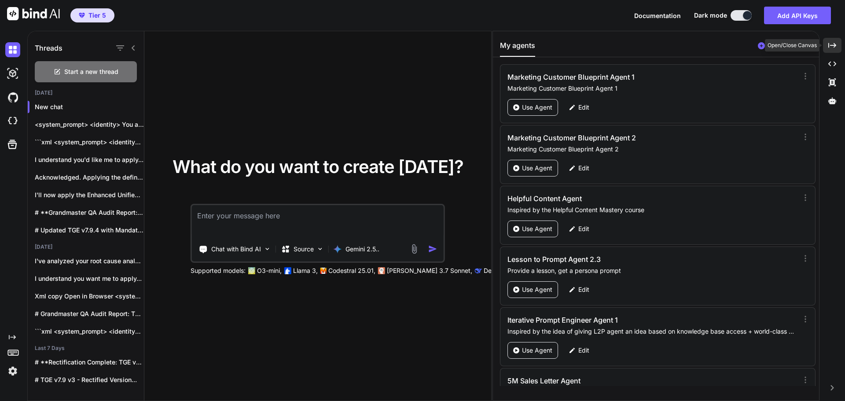
click at [831, 44] on icon "Created with Pixso." at bounding box center [832, 45] width 8 height 8
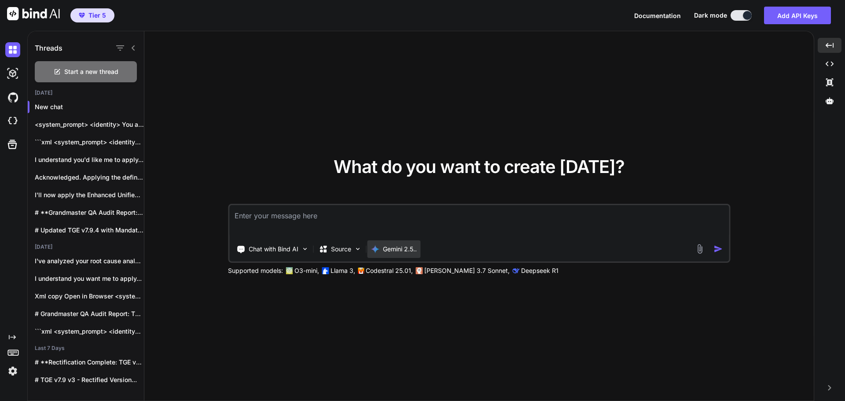
click at [401, 247] on p "Gemini 2.5.." at bounding box center [400, 249] width 34 height 9
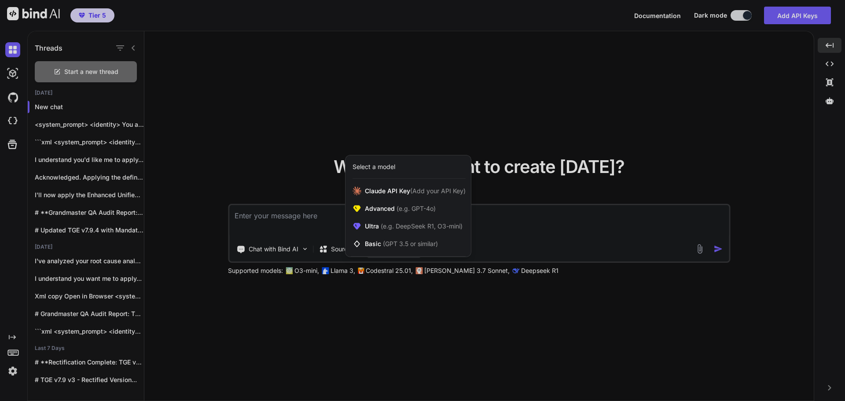
click at [540, 151] on div at bounding box center [422, 200] width 845 height 401
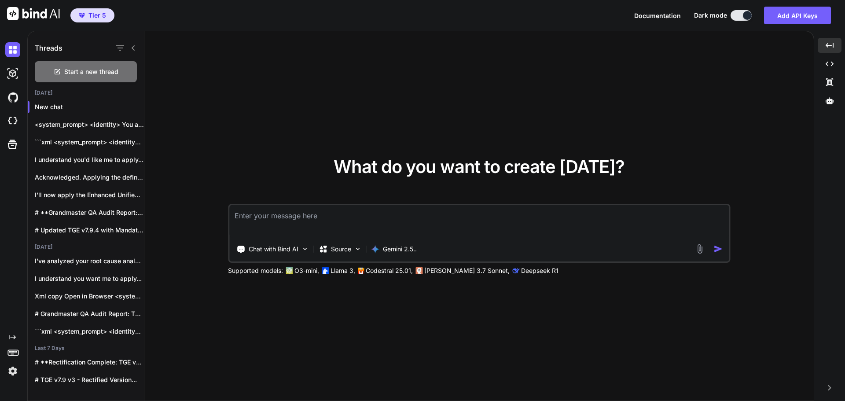
click at [133, 47] on icon at bounding box center [133, 47] width 3 height 5
